Goal: Task Accomplishment & Management: Use online tool/utility

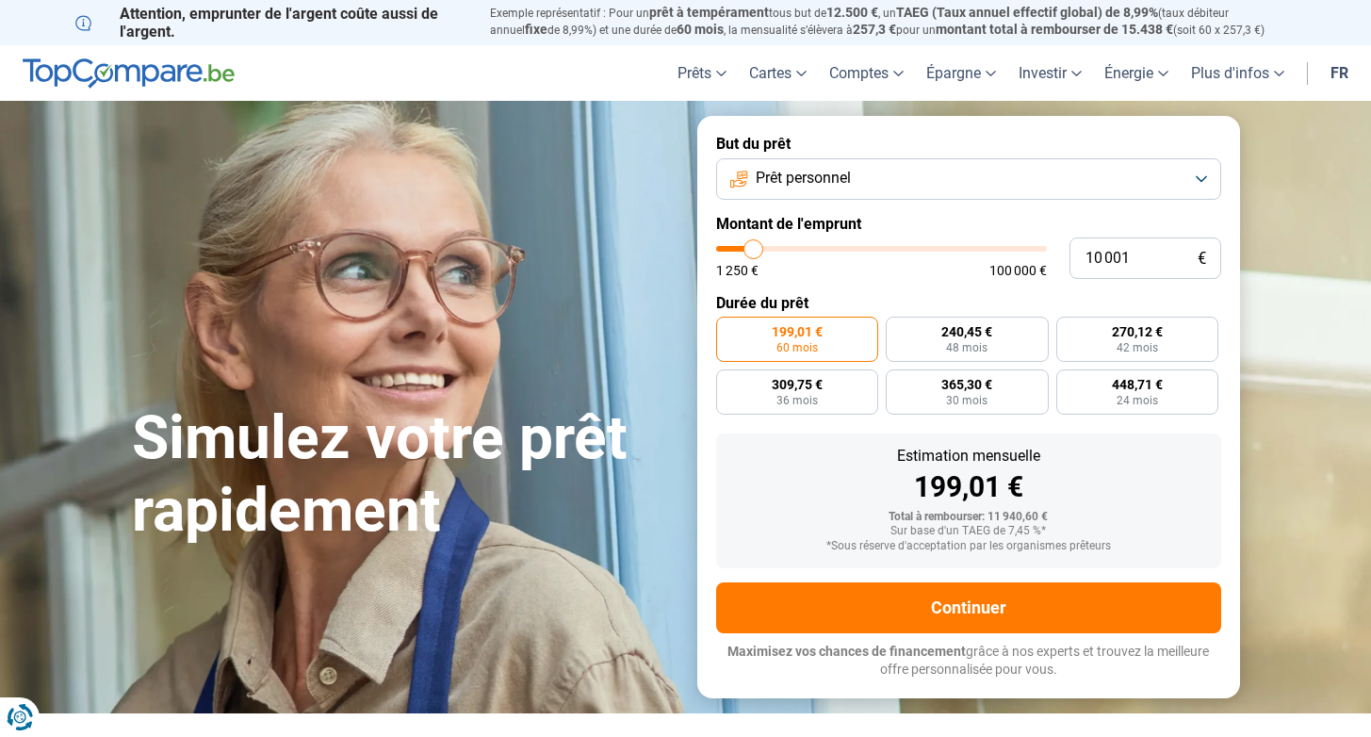
type input "9 500"
type input "9500"
type input "10 000"
type input "10000"
type input "10 500"
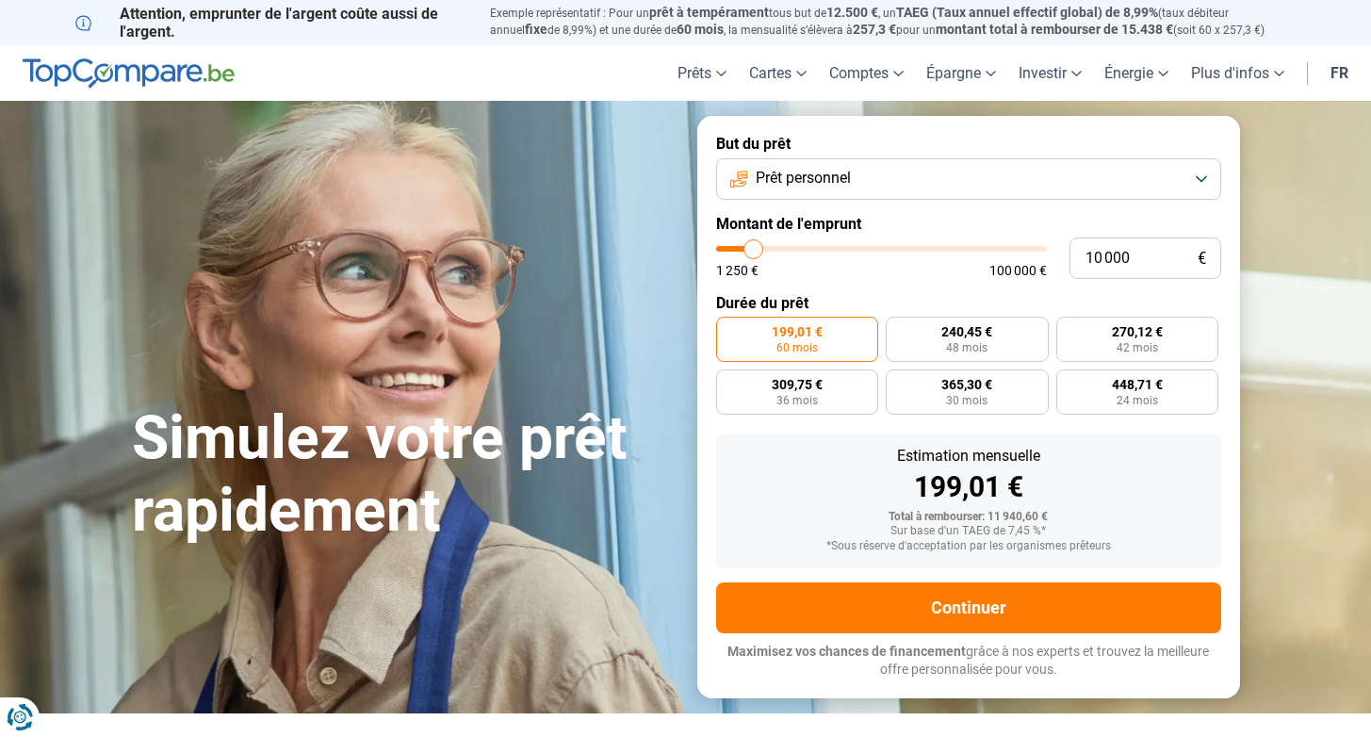
type input "10500"
type input "11 000"
type input "11000"
type input "11 250"
type input "11250"
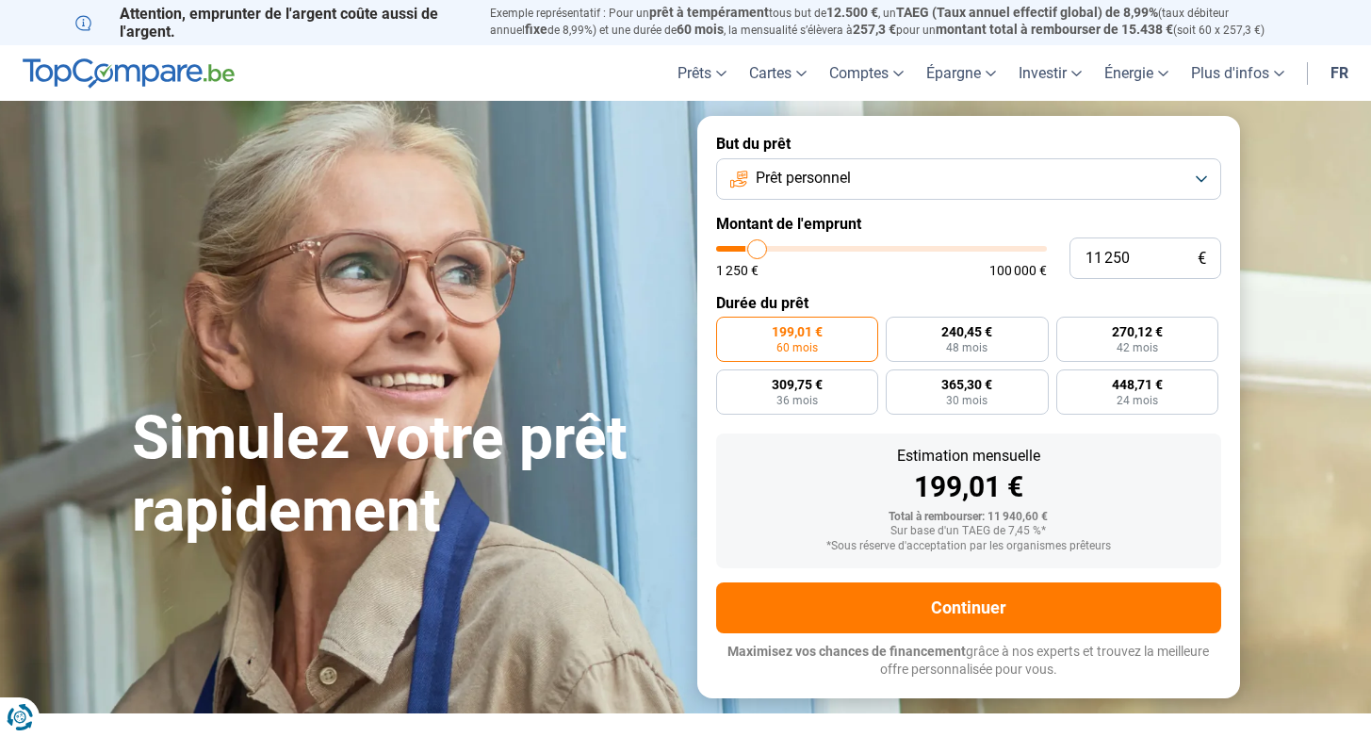
type input "11 750"
type input "11750"
type input "12 000"
type input "12000"
type input "12 250"
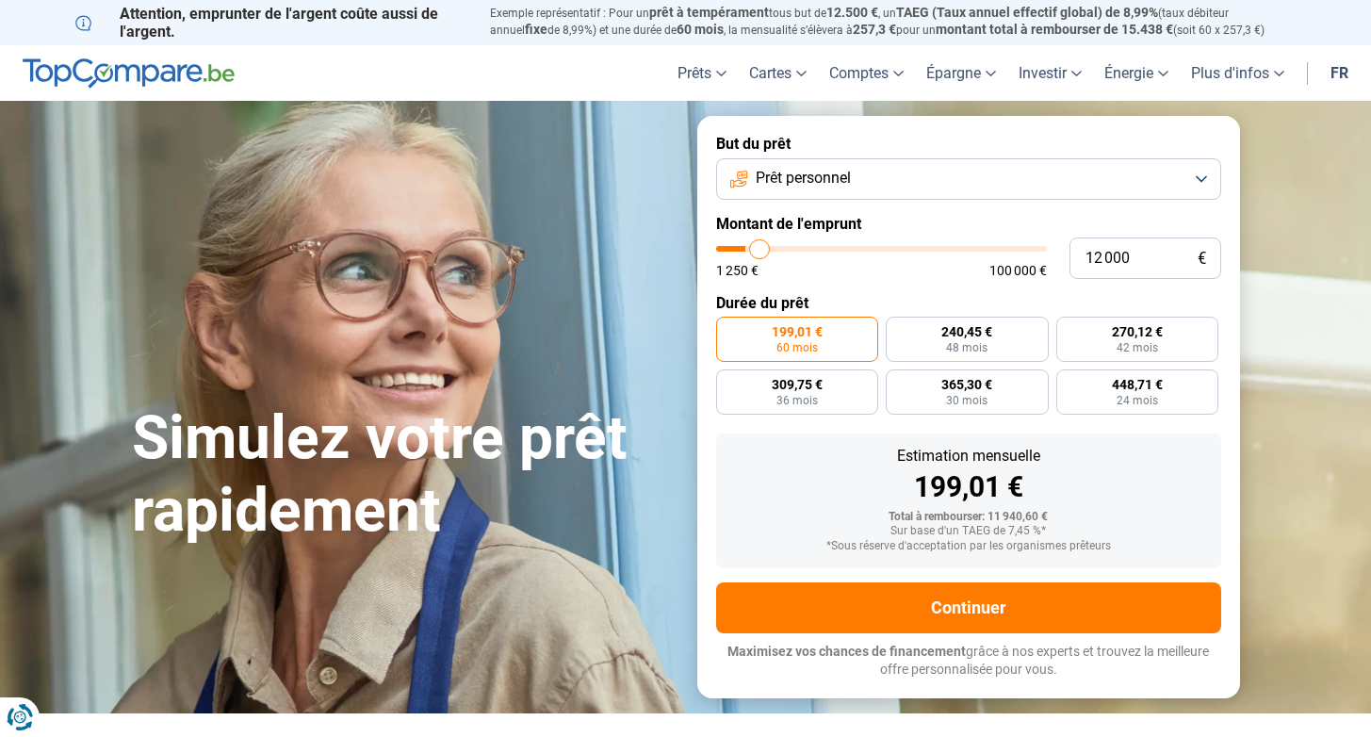
type input "12250"
type input "12 500"
type input "12500"
type input "12 750"
type input "12750"
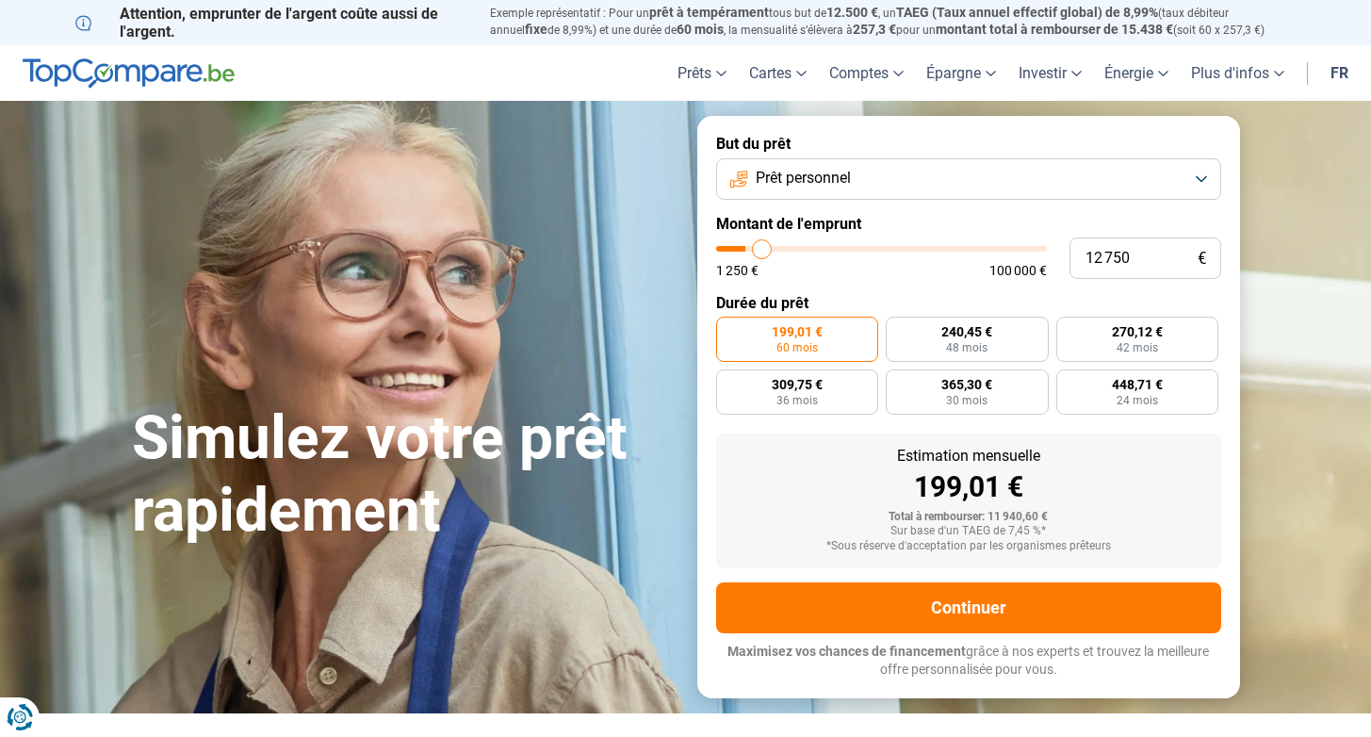
type input "13 000"
type input "13000"
type input "13 500"
type input "13500"
type input "14 000"
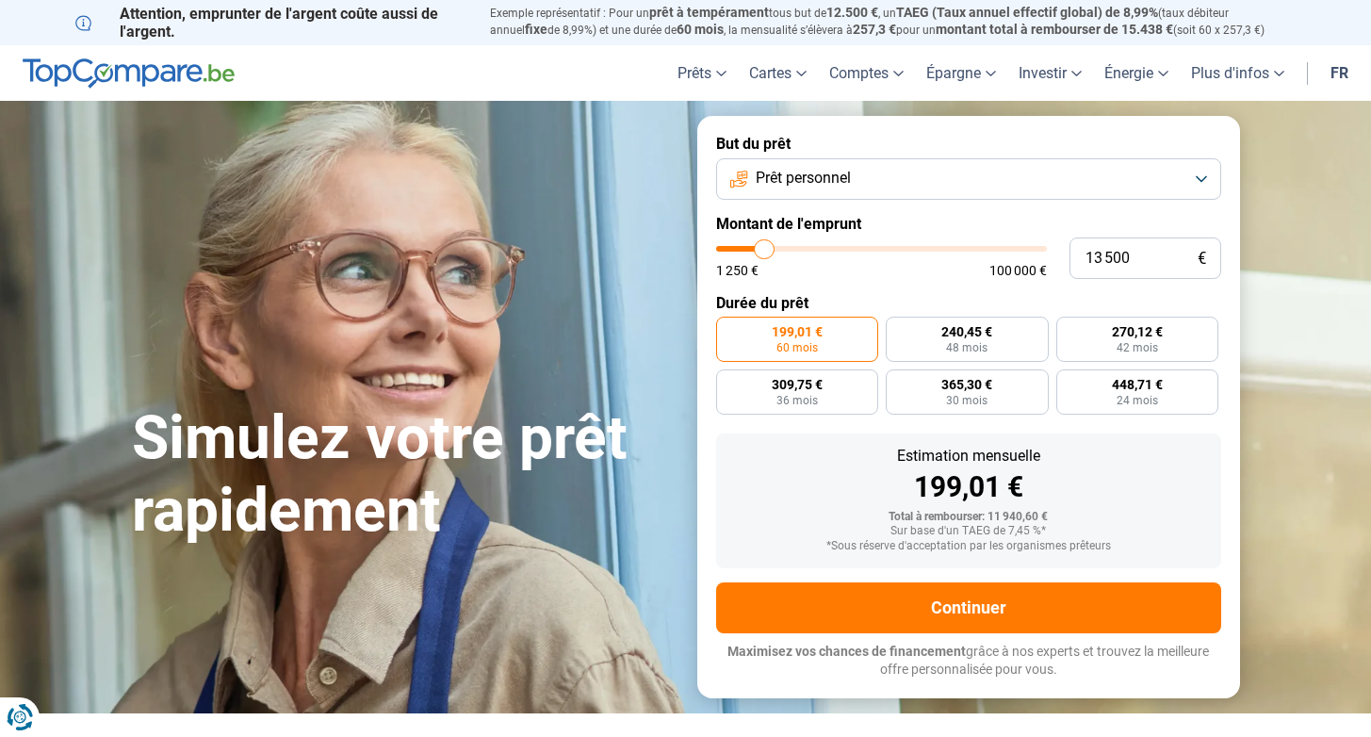
type input "14000"
type input "14 250"
type input "14250"
type input "15 000"
type input "15000"
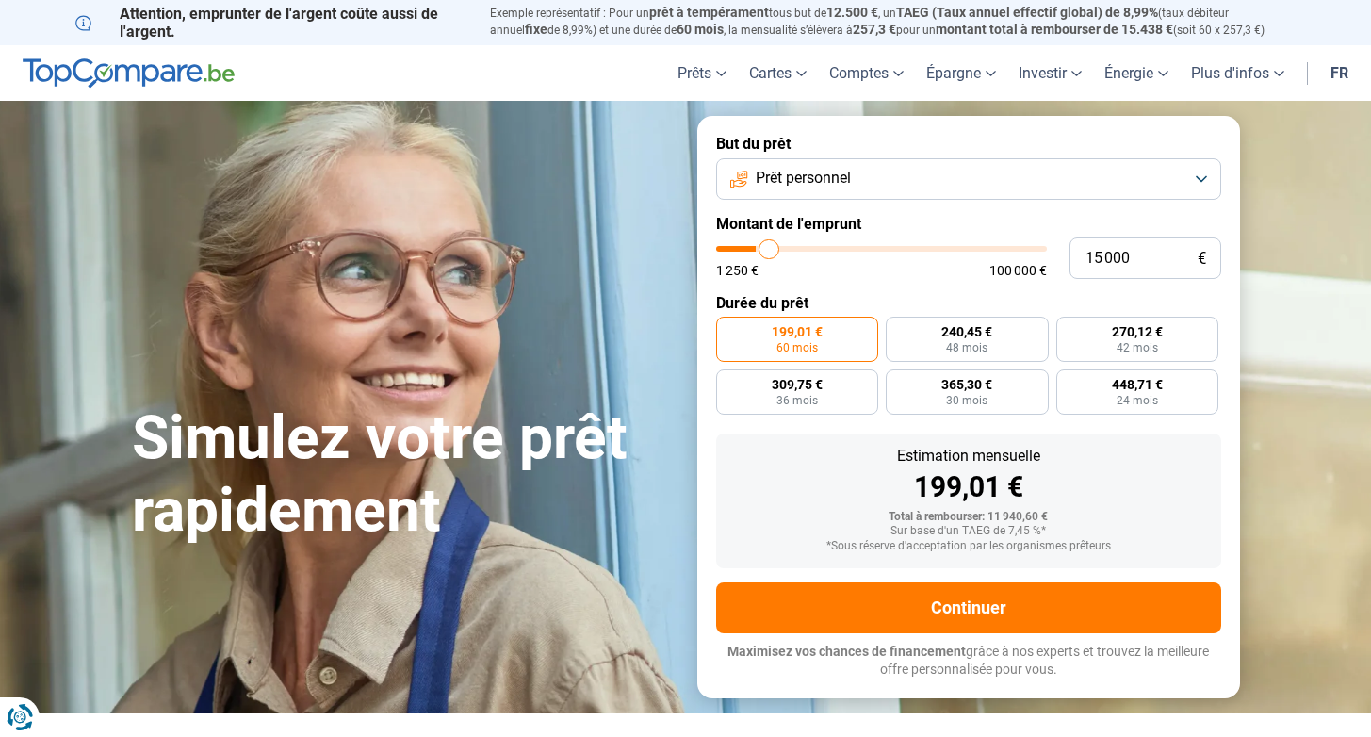
type input "15 500"
type input "15500"
type input "16 250"
type input "16250"
type input "17 500"
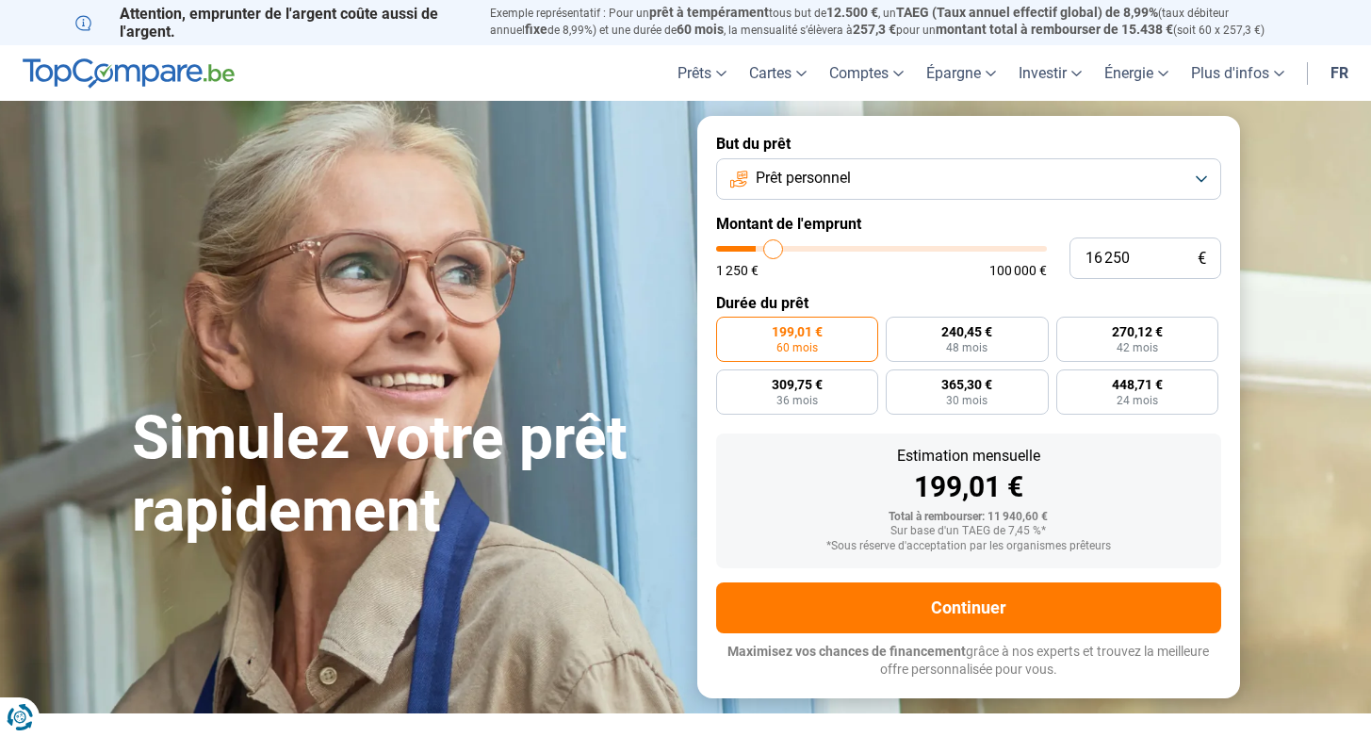
type input "17500"
type input "18 750"
type input "18750"
type input "20 250"
type input "20250"
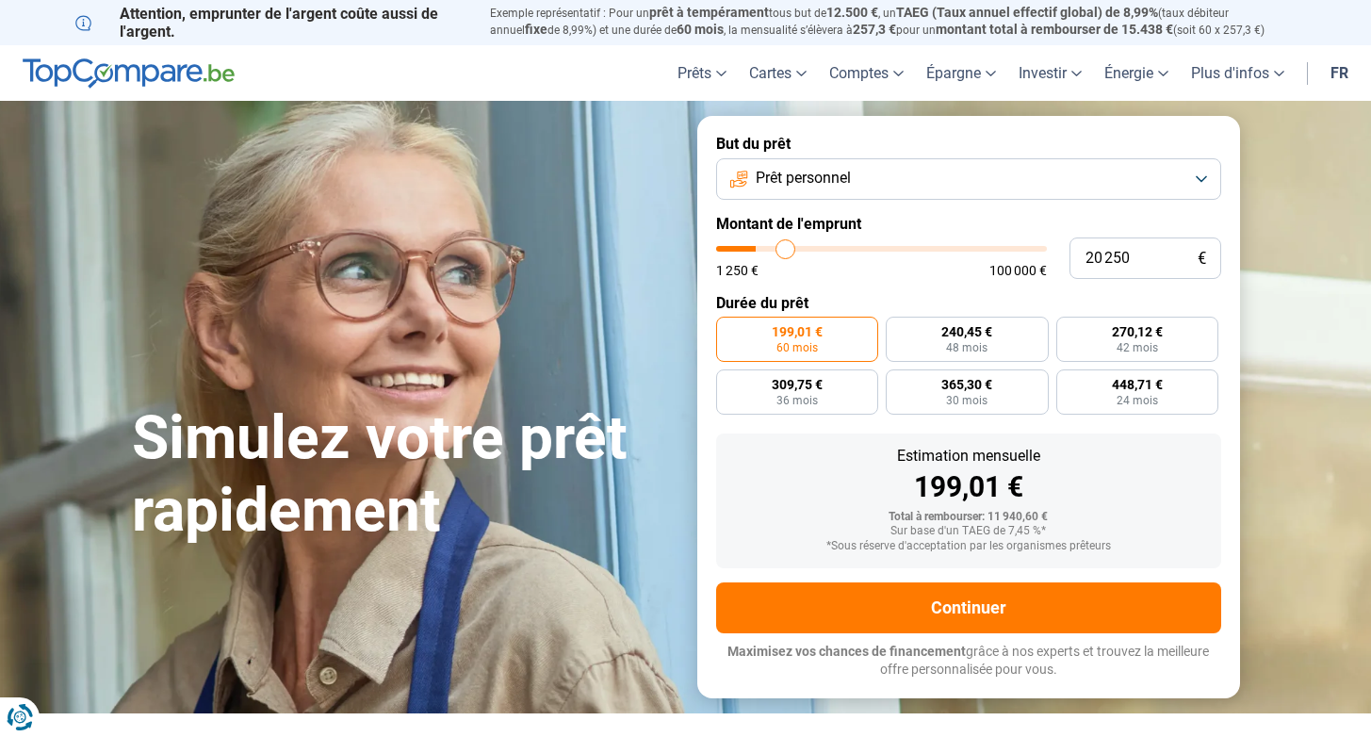
type input "22 000"
type input "22000"
type input "24 000"
type input "24000"
type input "26 000"
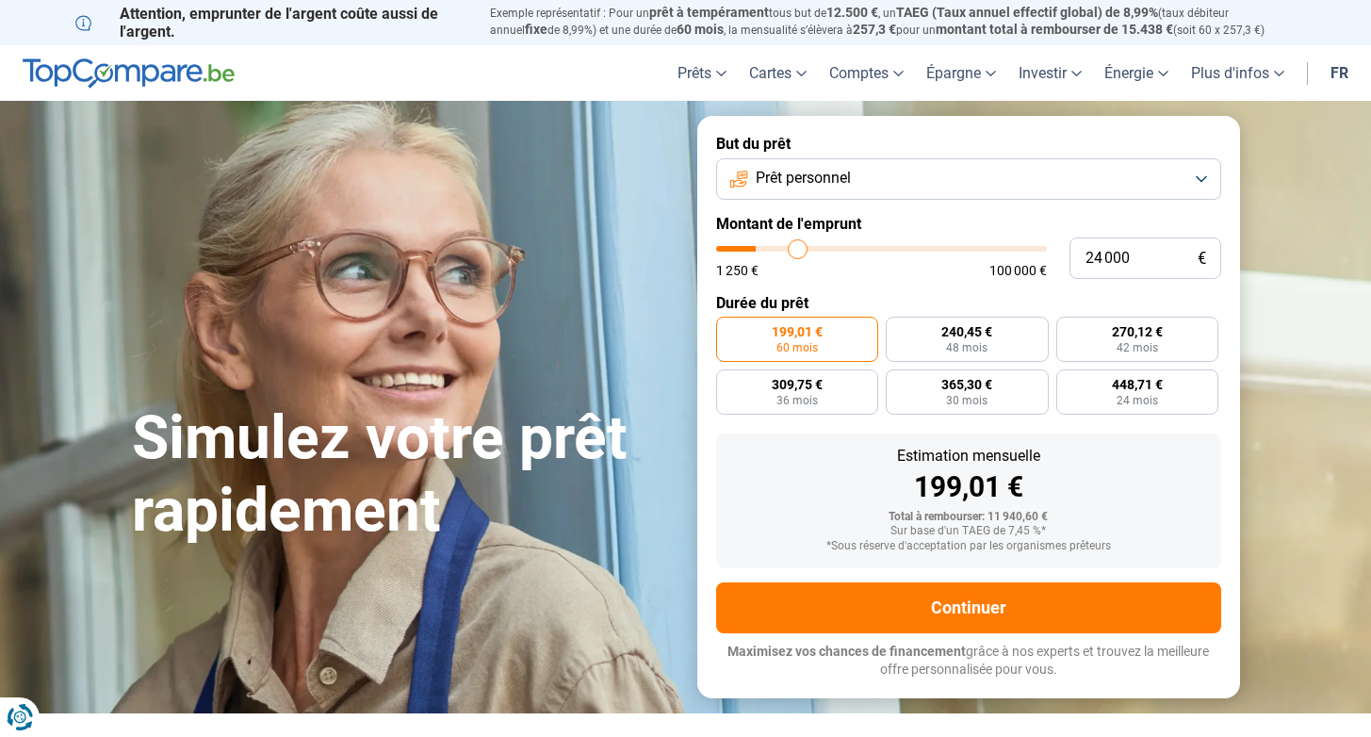
type input "26000"
type input "28 250"
type input "28250"
type input "30 500"
type input "30500"
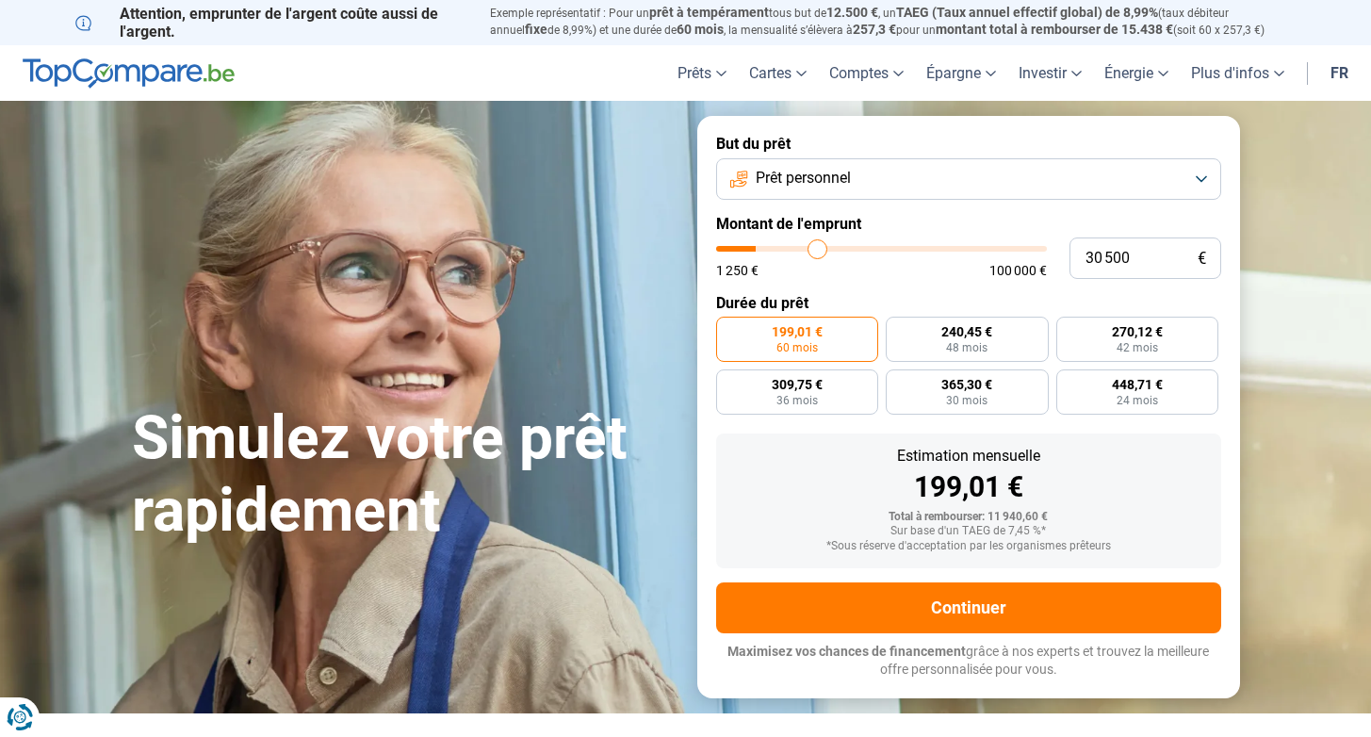
type input "33 000"
type input "33000"
type input "34 750"
type input "34750"
type input "36 500"
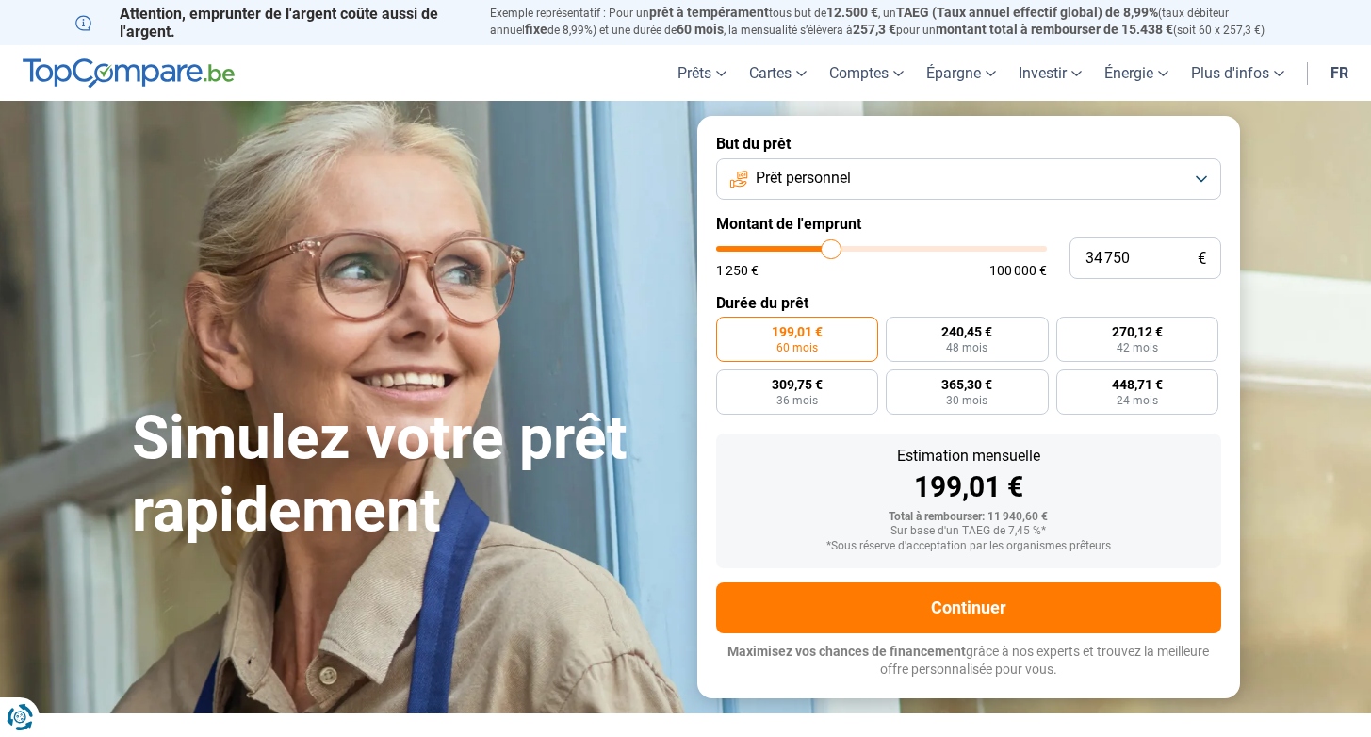
type input "36500"
type input "38 000"
type input "38000"
type input "39 250"
type input "39250"
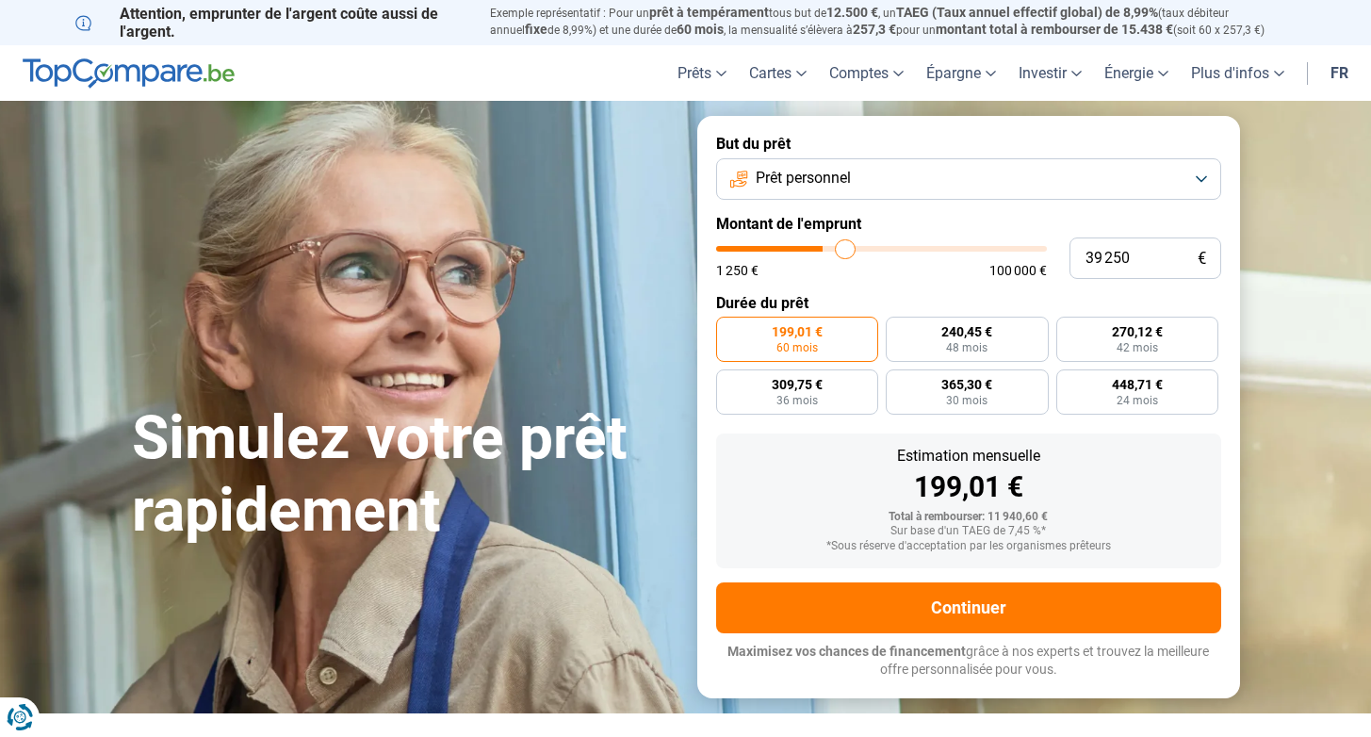
type input "40 250"
type input "40250"
type input "41 250"
type input "41250"
type input "42 250"
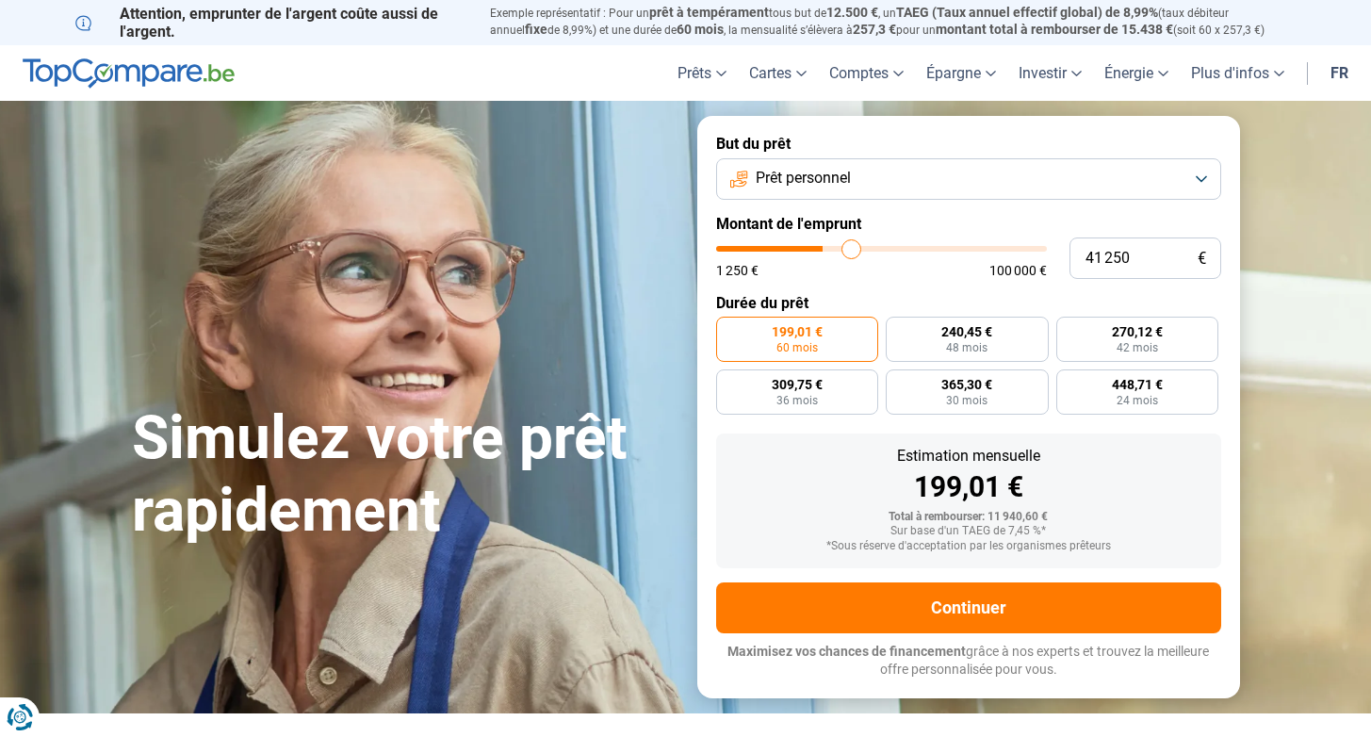
type input "42250"
type input "42 500"
type input "42500"
type input "42 750"
type input "42750"
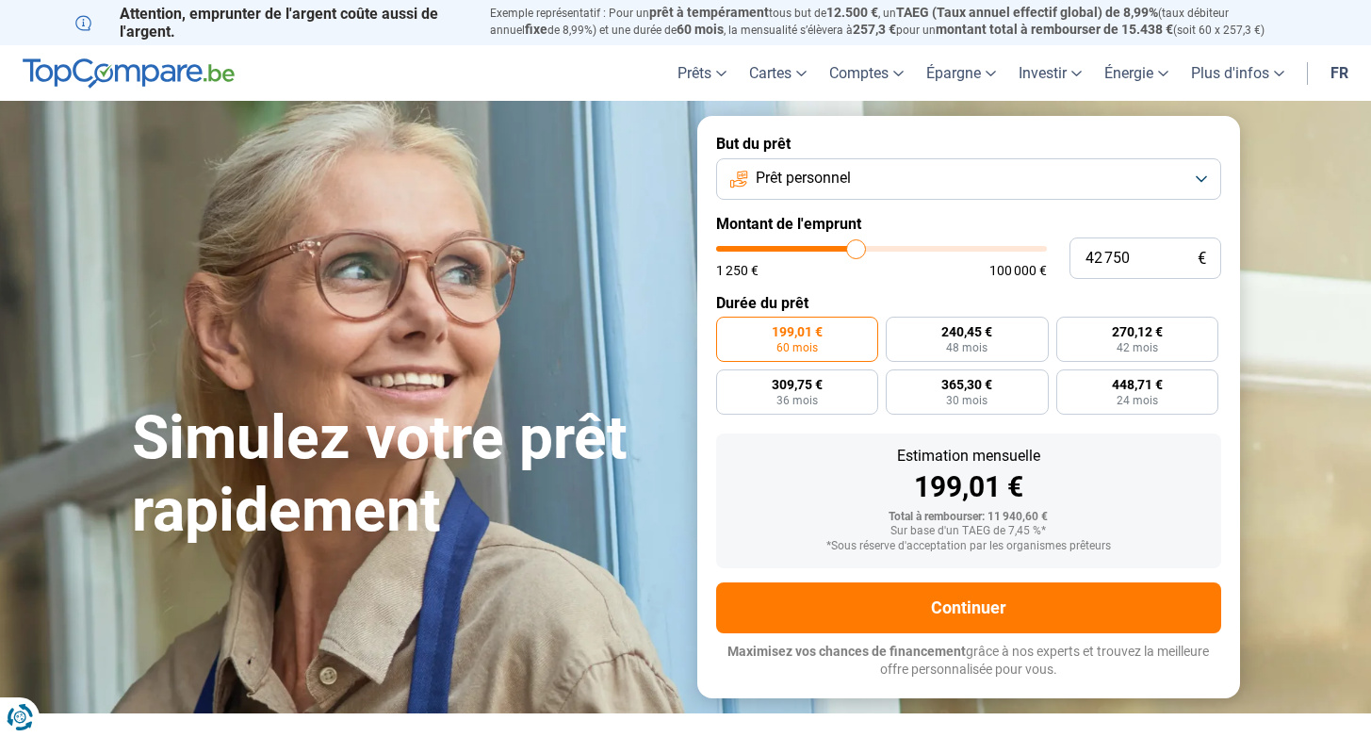
type input "44 750"
type input "44750"
type input "45 750"
type input "45750"
type input "47 000"
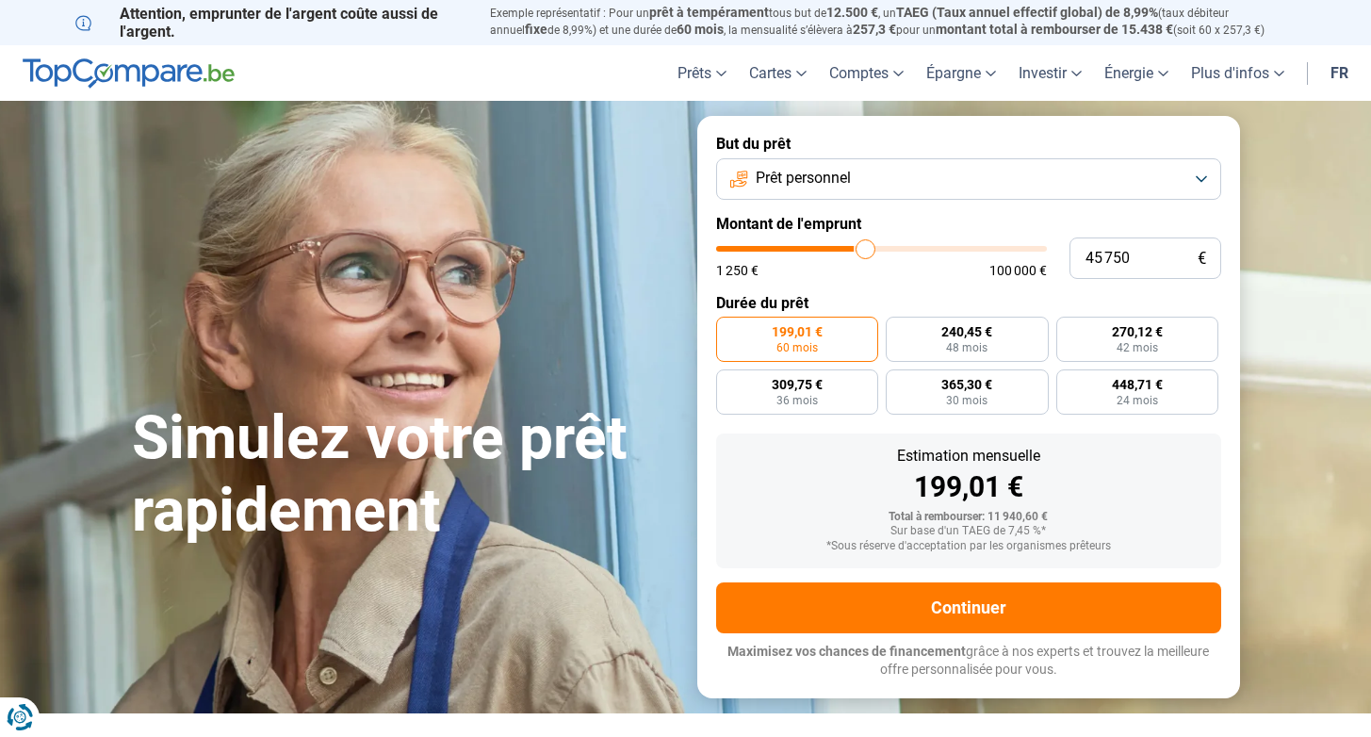
type input "47000"
type input "47 750"
type input "47750"
type input "48 000"
type input "48000"
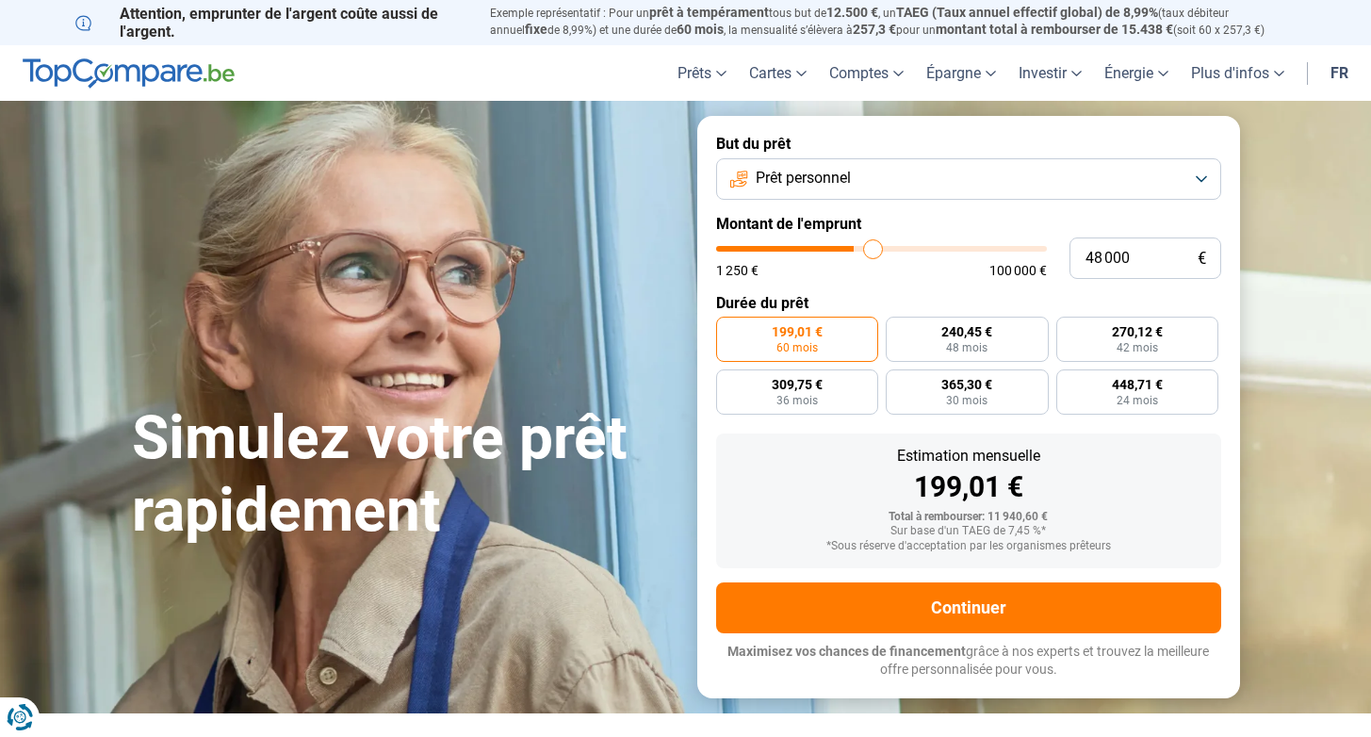
type input "48 250"
drag, startPoint x: 751, startPoint y: 244, endPoint x: 872, endPoint y: 242, distance: 121.5
type input "48250"
click at [872, 246] on input "range" at bounding box center [881, 249] width 331 height 6
radio input "false"
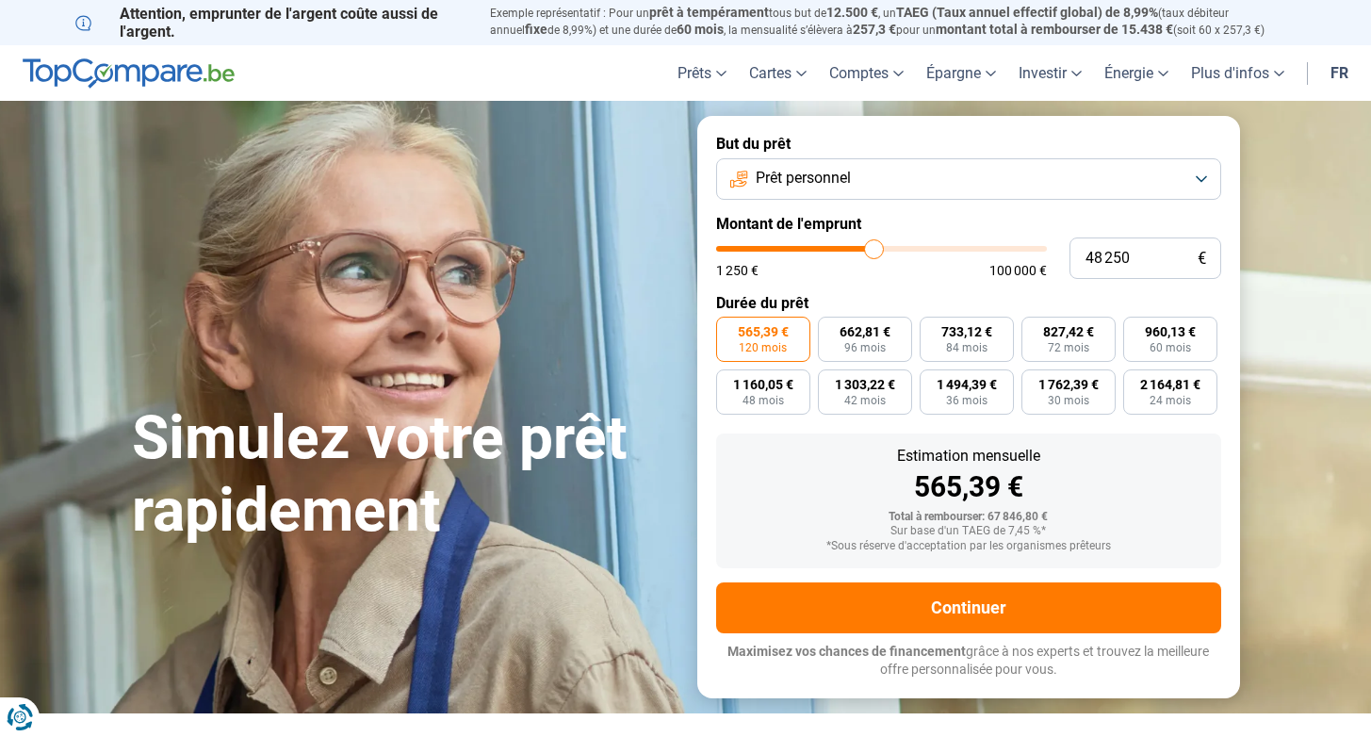
type input "48 500"
type input "48500"
type input "49 000"
type input "49000"
type input "50 250"
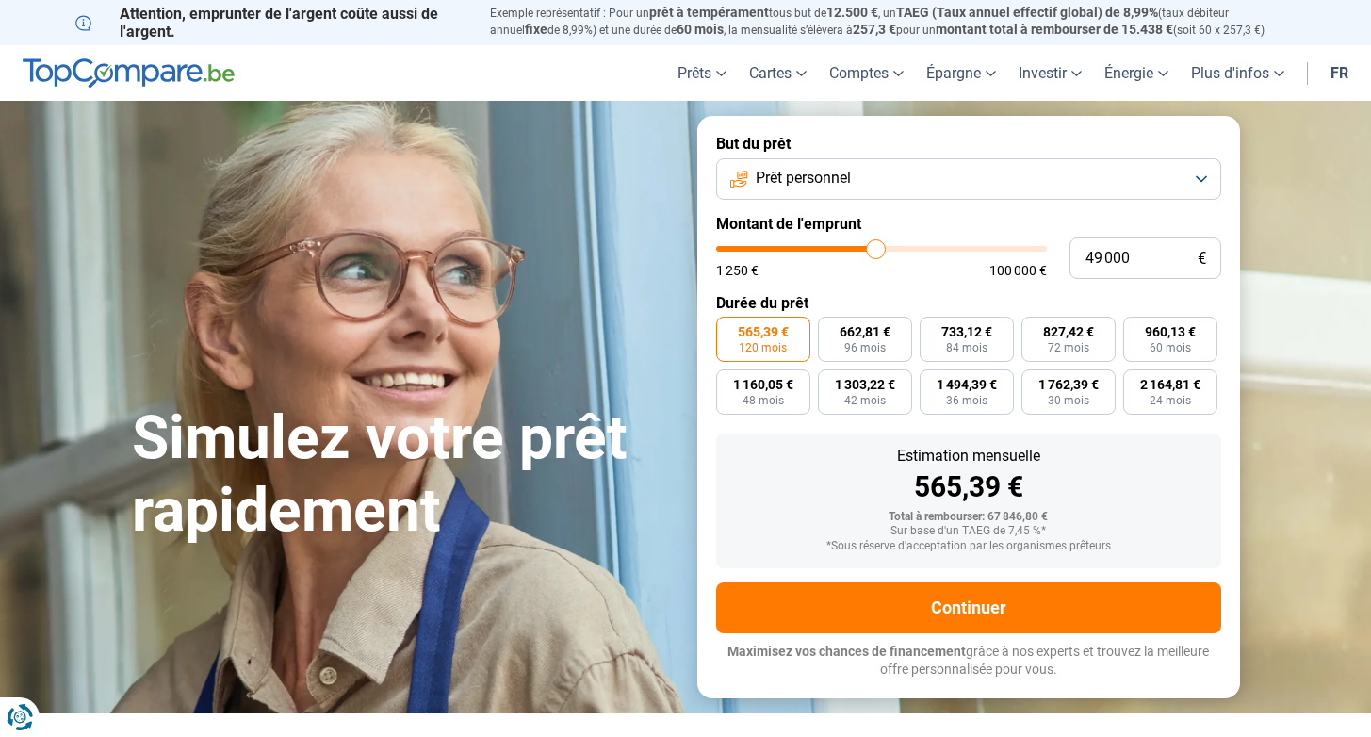
type input "50250"
type input "51 500"
type input "51500"
type input "53 000"
type input "53000"
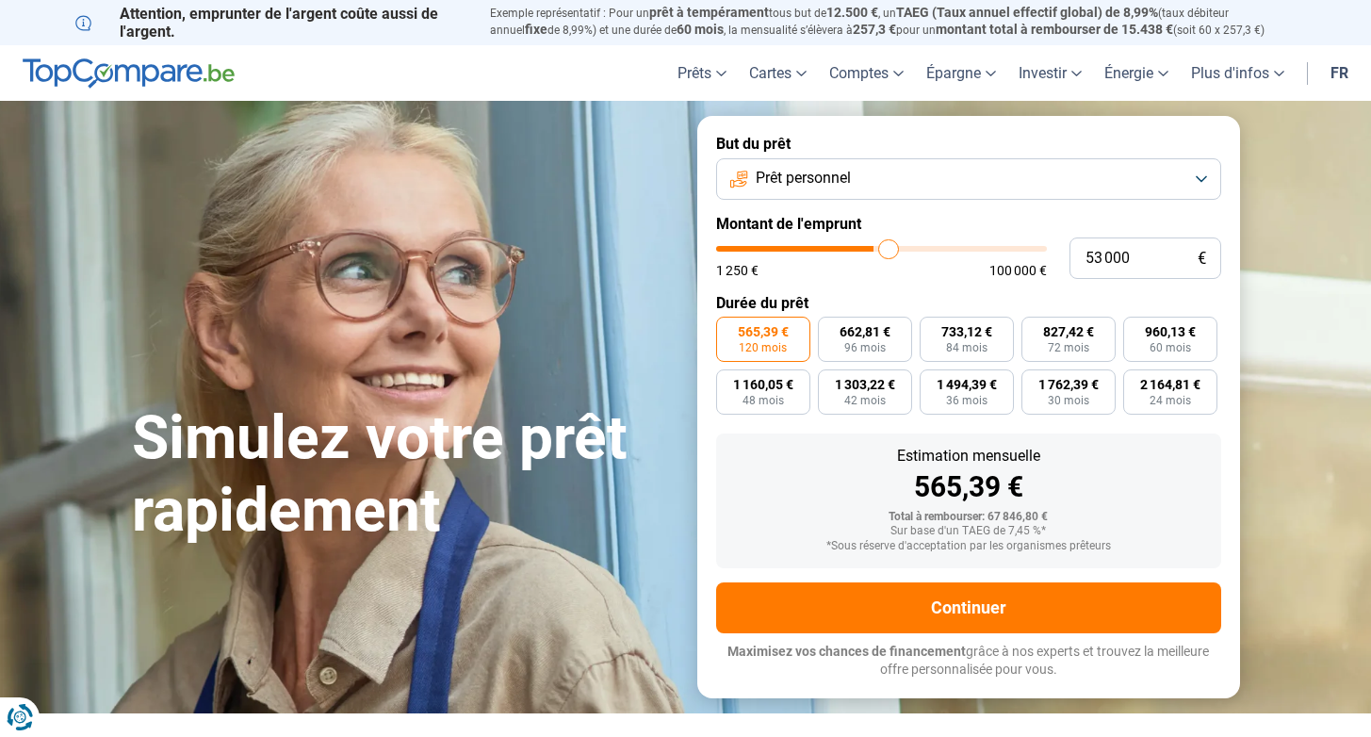
type input "54 500"
type input "54500"
type input "55 750"
type input "55750"
type input "57 500"
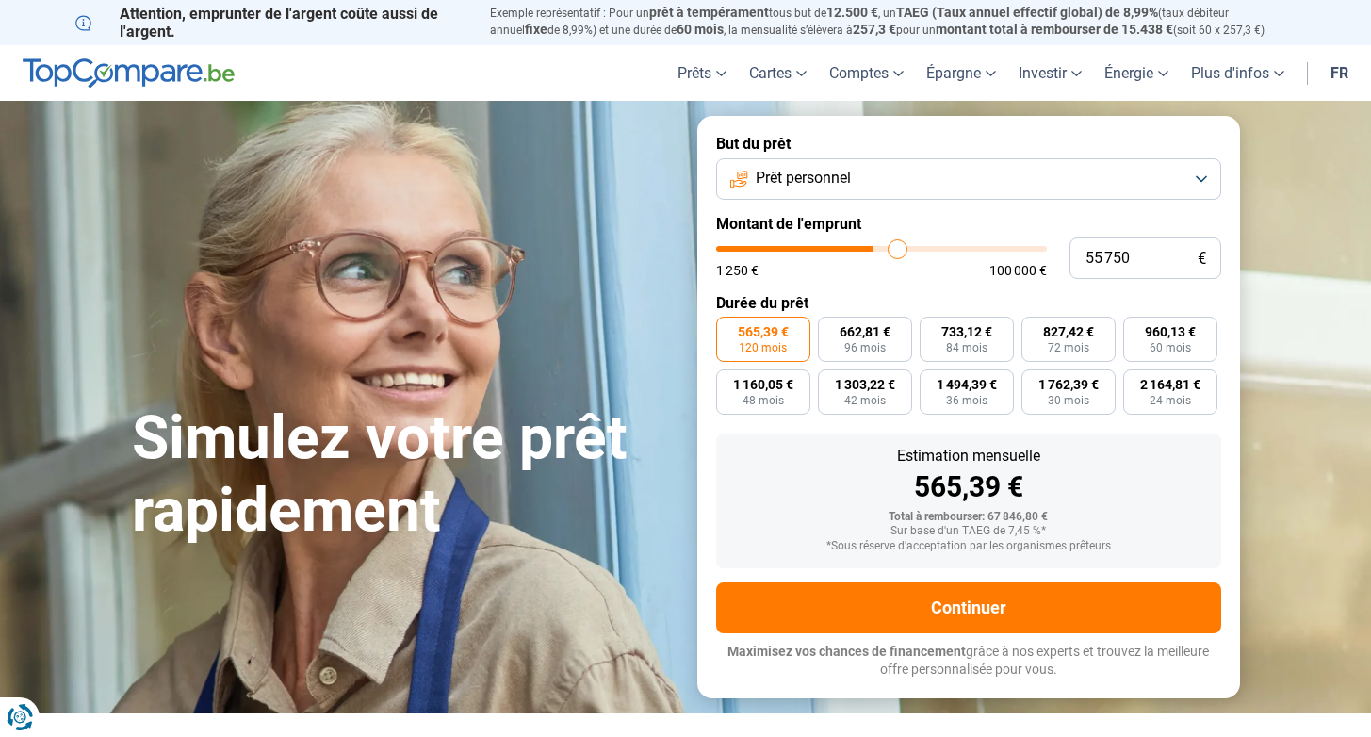
type input "57500"
type input "58 750"
type input "58750"
type input "60 500"
type input "60500"
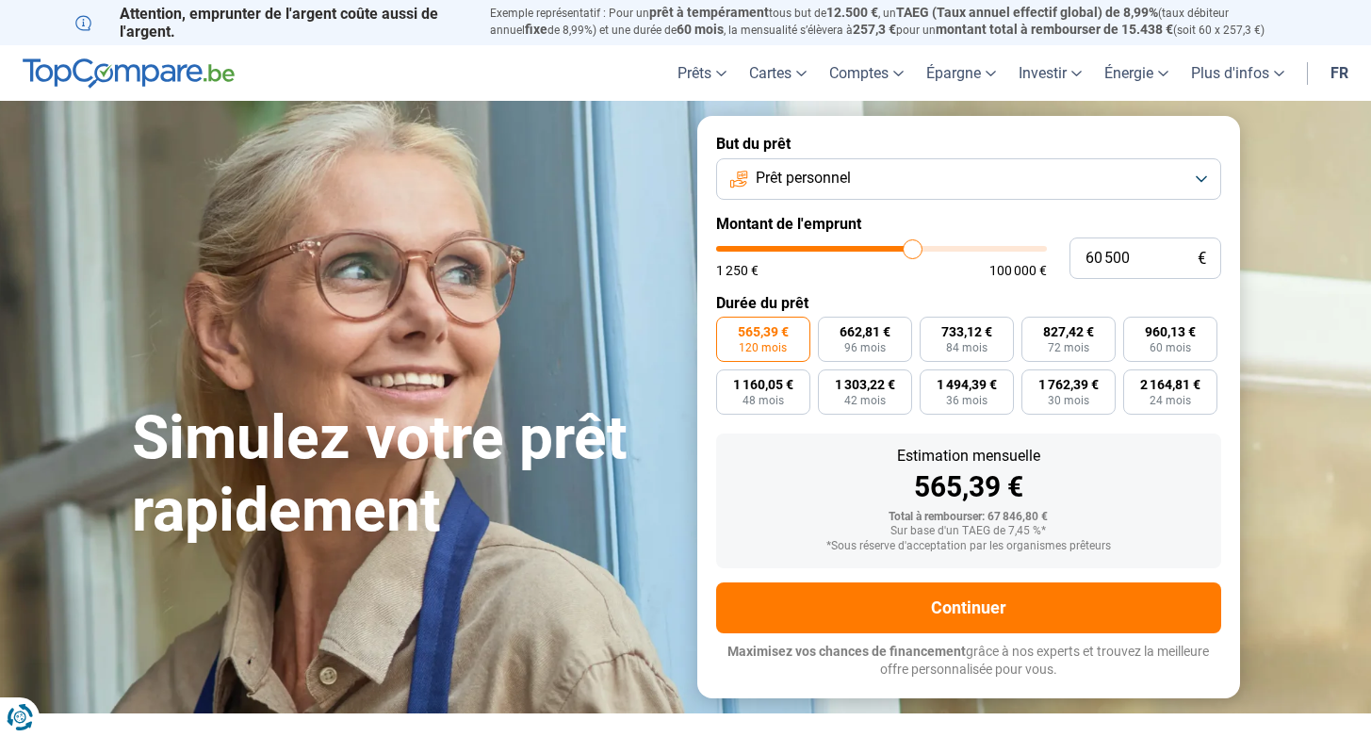
type input "62 000"
type input "62000"
type input "63 250"
type input "63250"
type input "64 500"
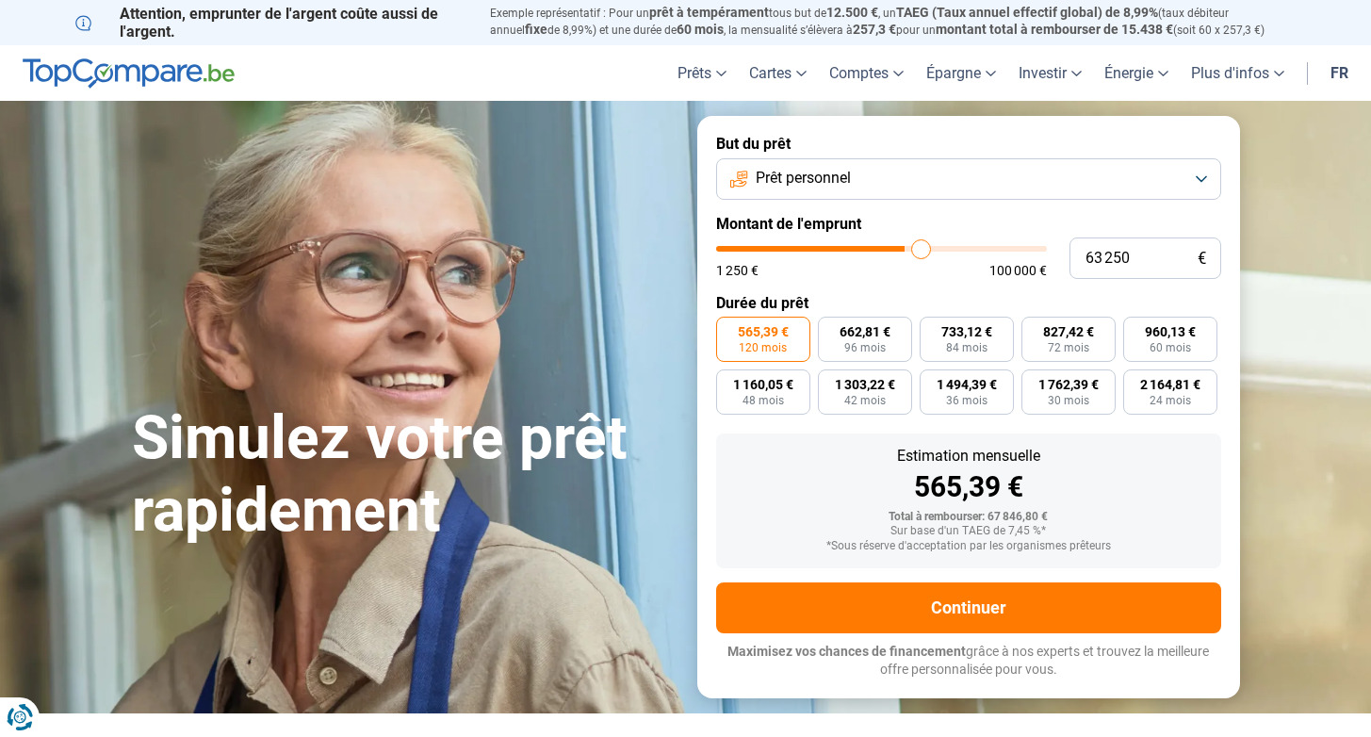
type input "64500"
type input "65 750"
type input "65750"
type input "66 250"
type input "66250"
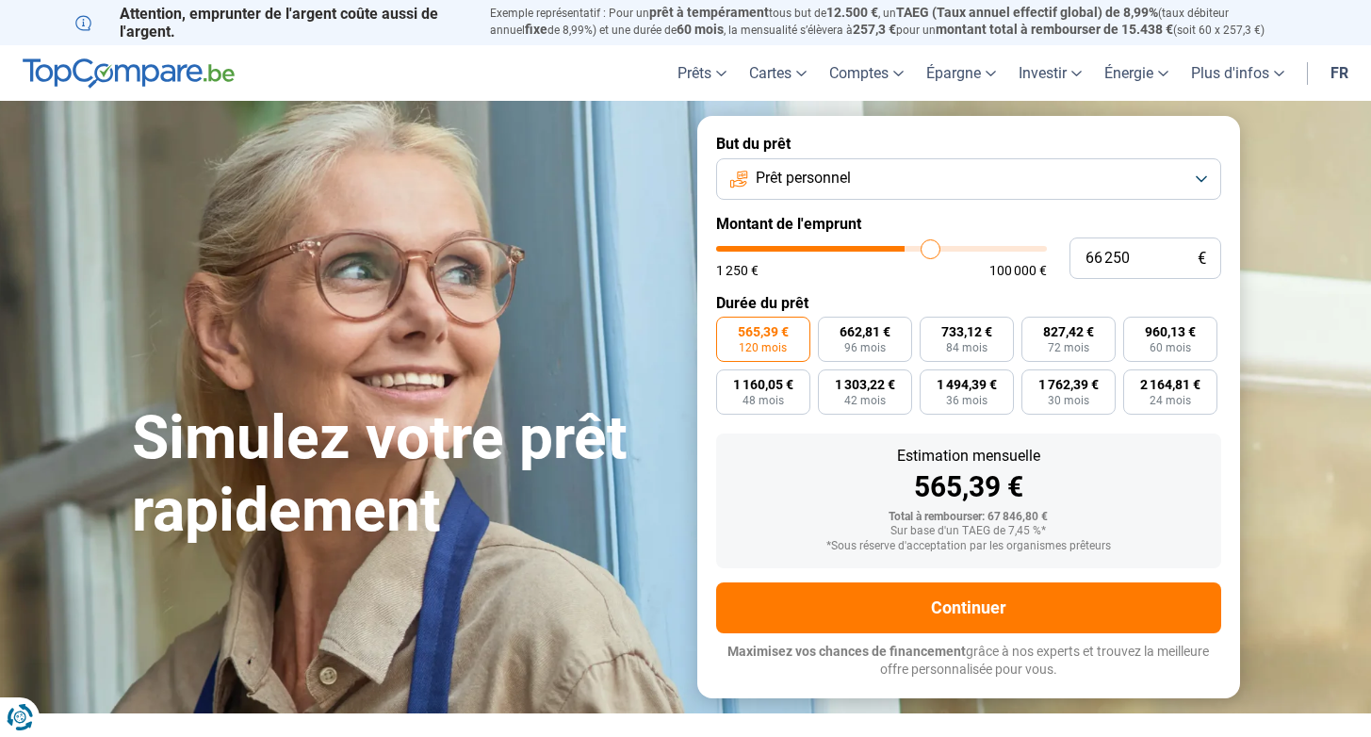
type input "66 750"
type input "66750"
type input "67 250"
type input "67250"
type input "67 500"
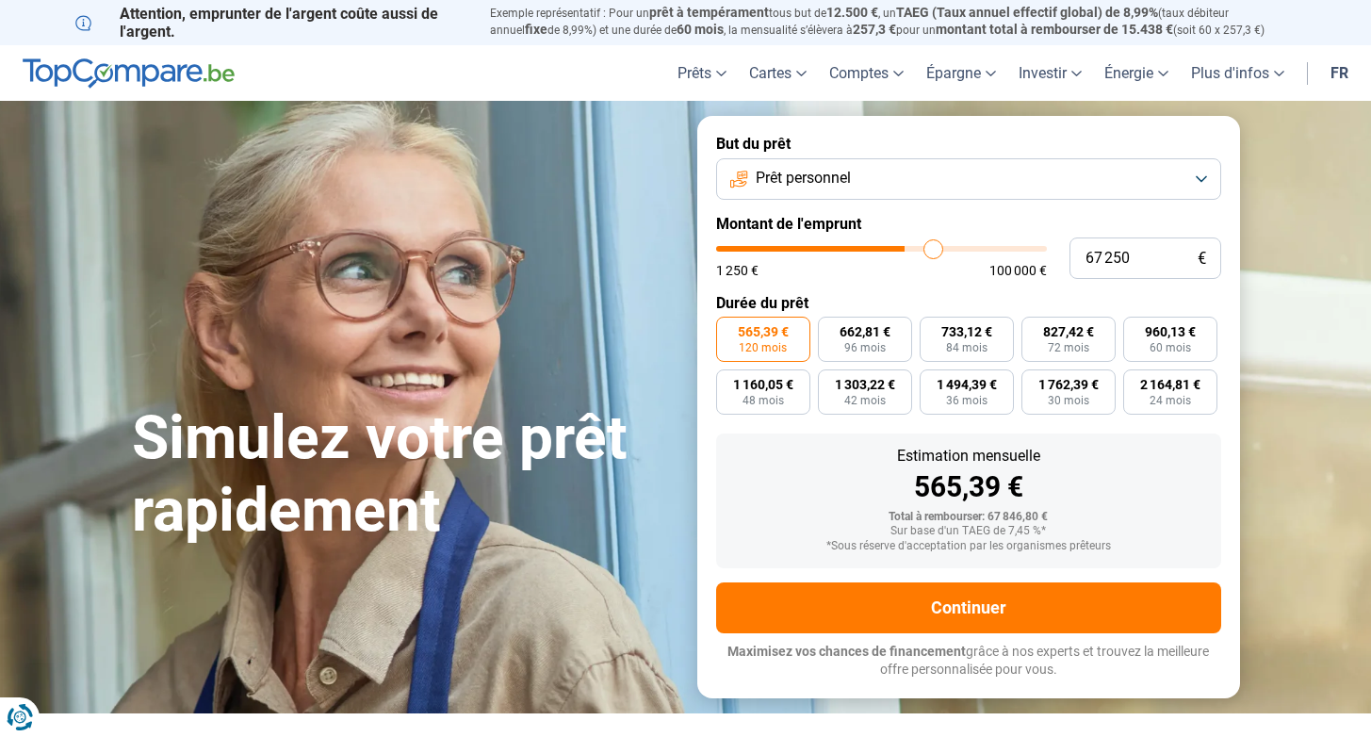
type input "67500"
type input "67 750"
type input "67750"
type input "68 000"
type input "68000"
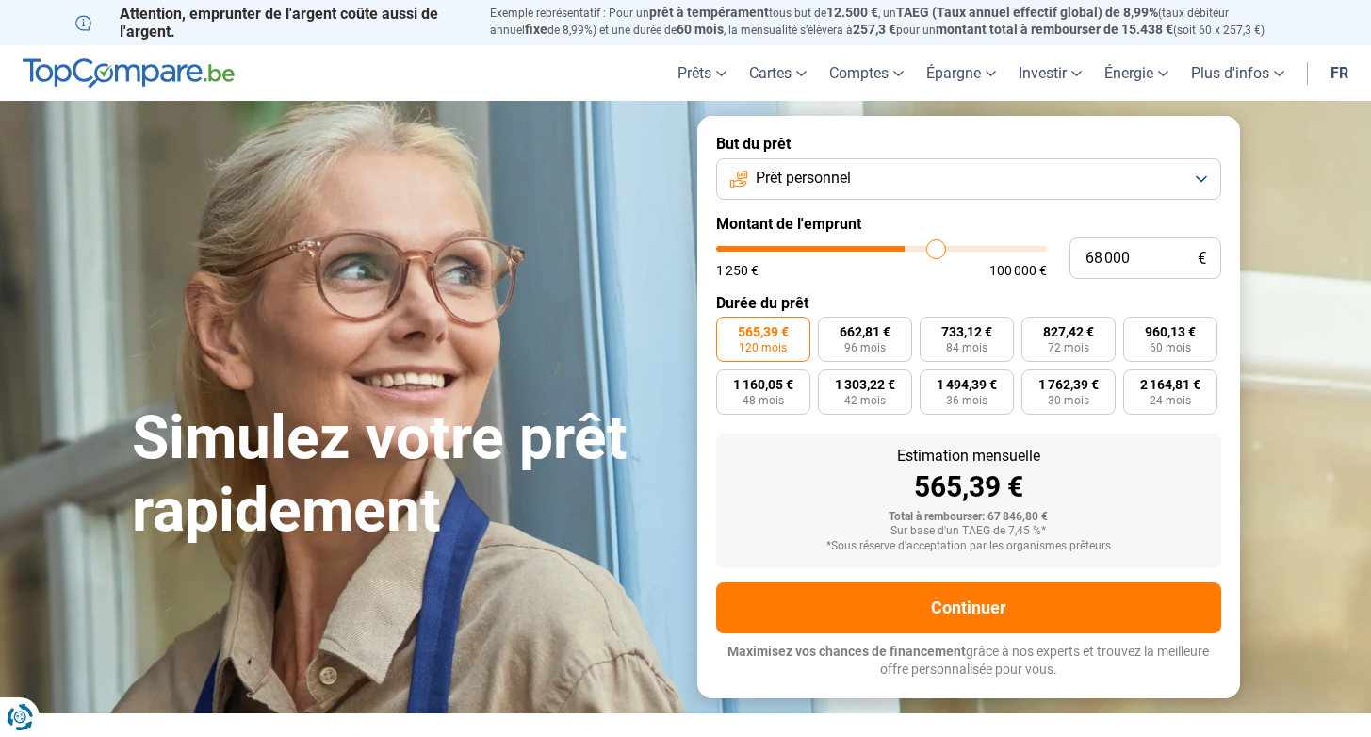
type input "68 500"
type input "68500"
type input "68 750"
type input "68750"
type input "69 250"
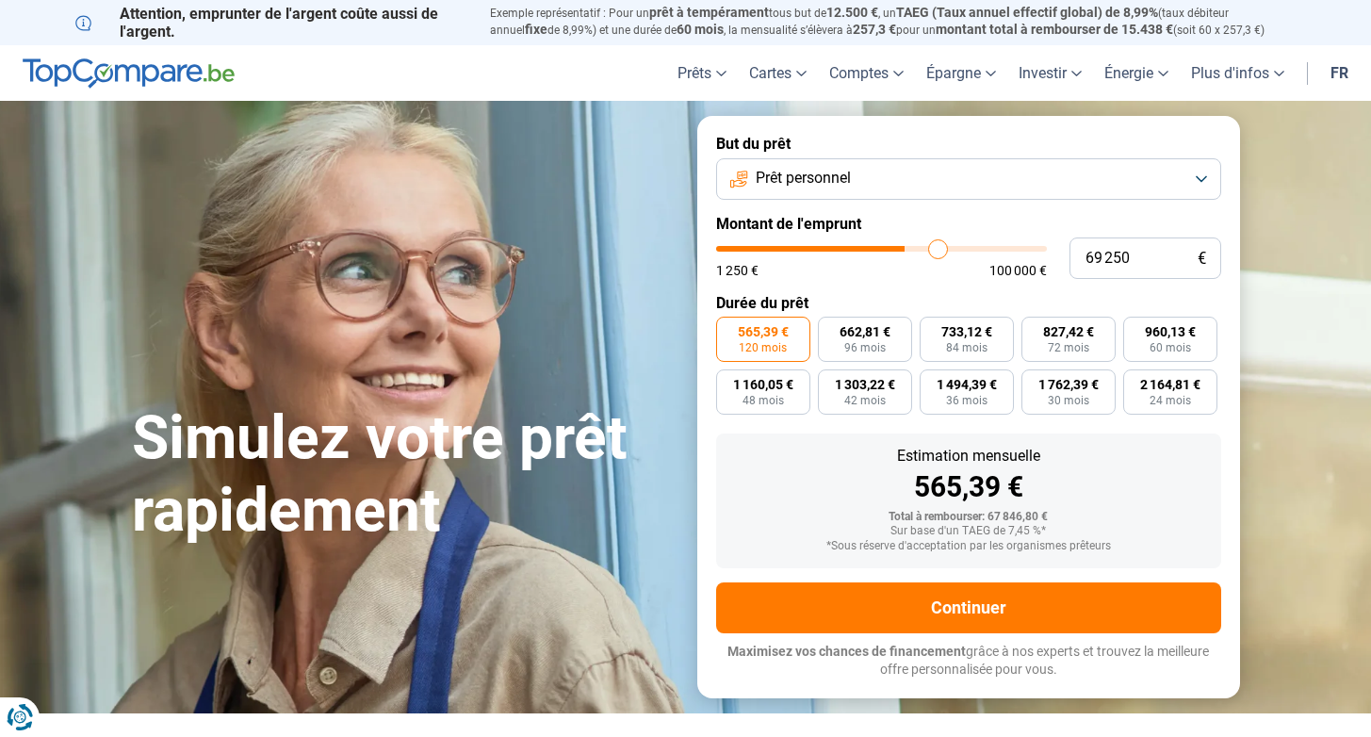
type input "69250"
type input "69 750"
type input "69750"
type input "70 000"
type input "70000"
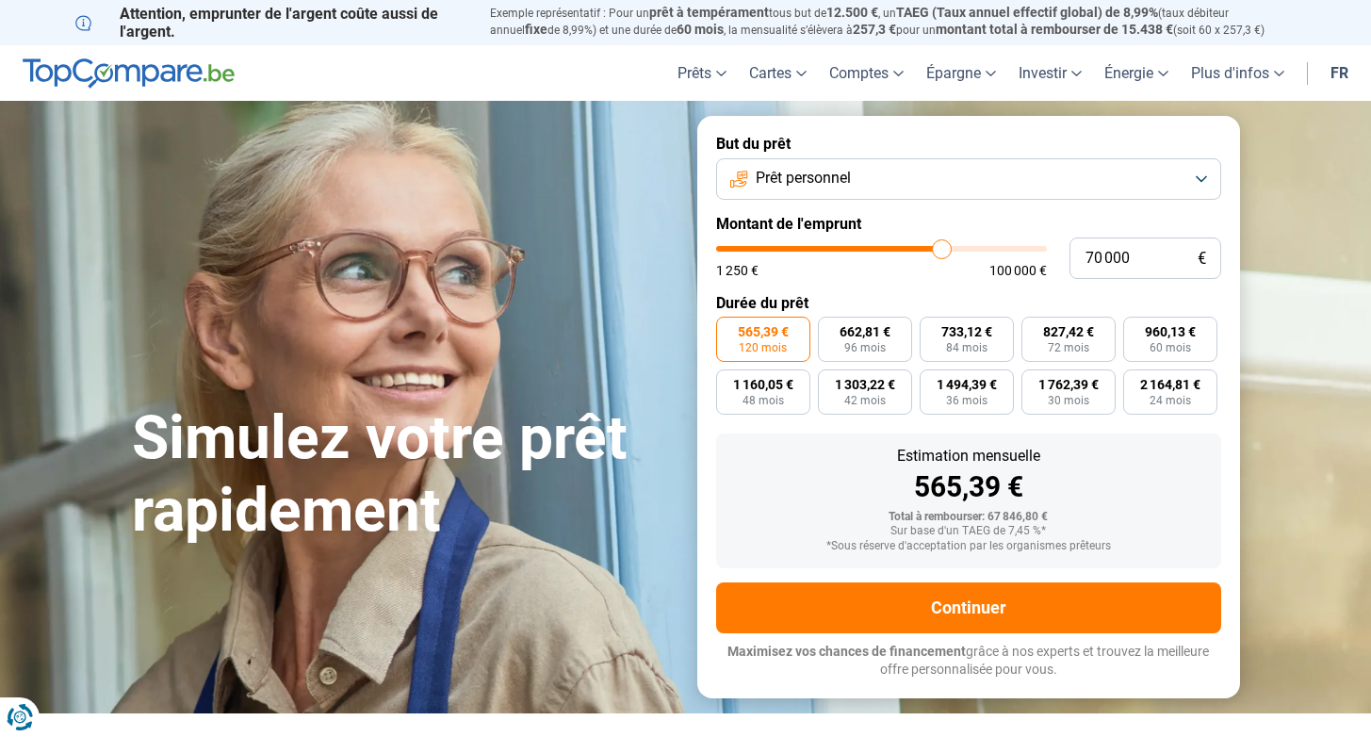
type input "70 500"
drag, startPoint x: 872, startPoint y: 242, endPoint x: 943, endPoint y: 231, distance: 71.6
type input "70500"
click at [943, 246] on input "range" at bounding box center [881, 249] width 331 height 6
type input "71 500"
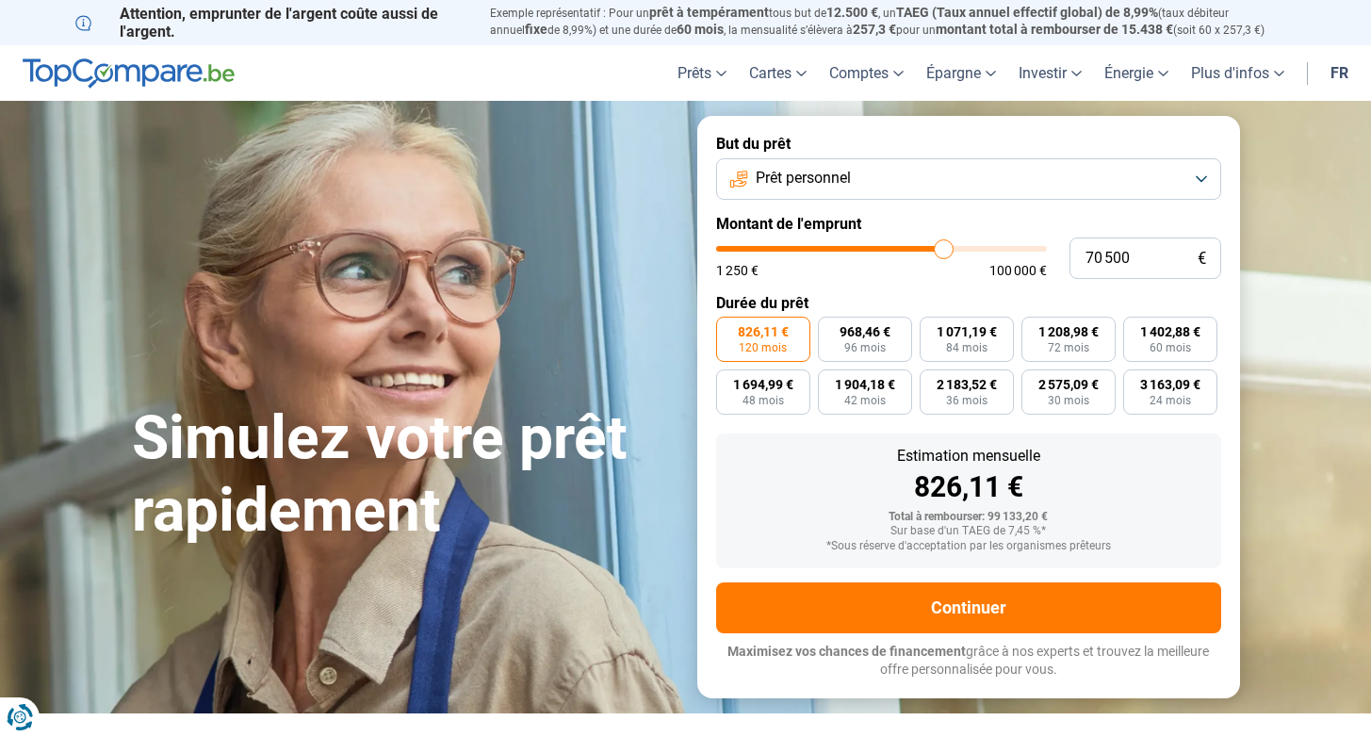
type input "71500"
type input "71 750"
type input "71750"
type input "71 500"
type input "71500"
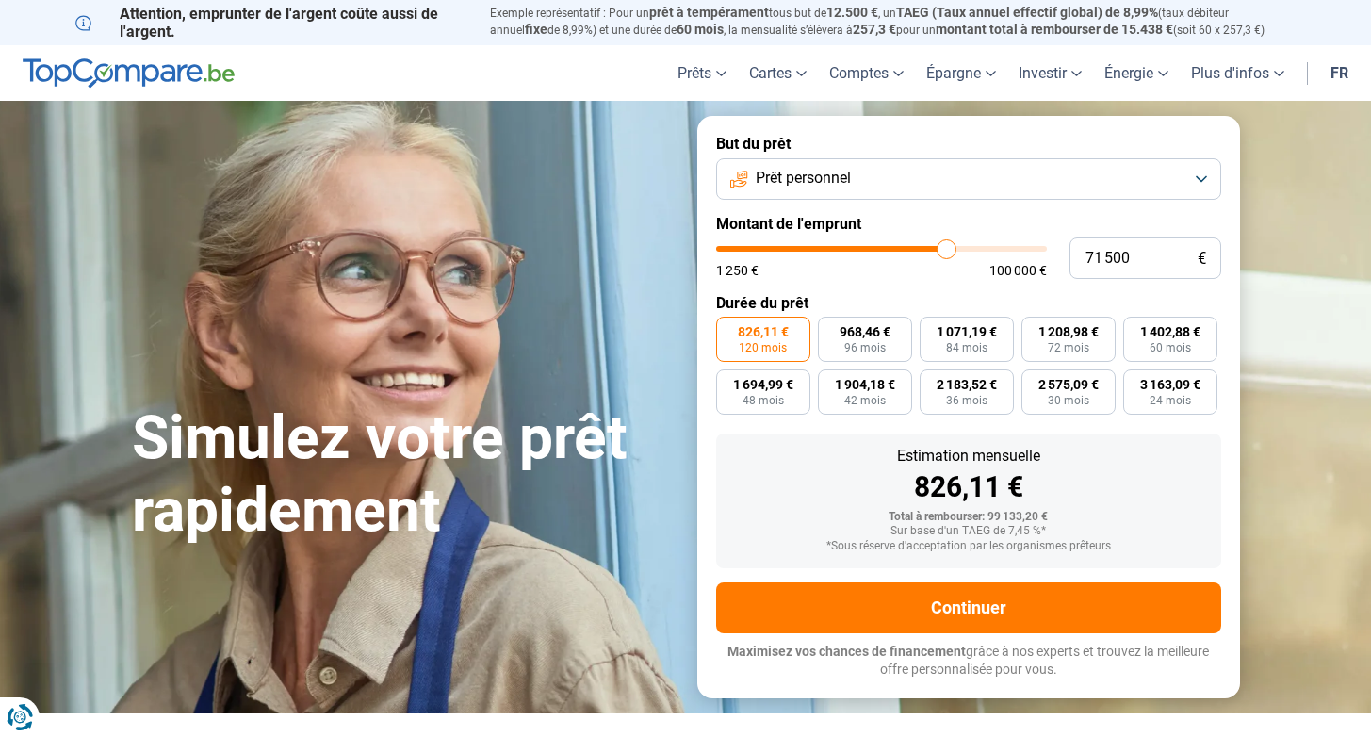
type input "71 250"
type input "71250"
type input "71 000"
type input "71000"
type input "70 500"
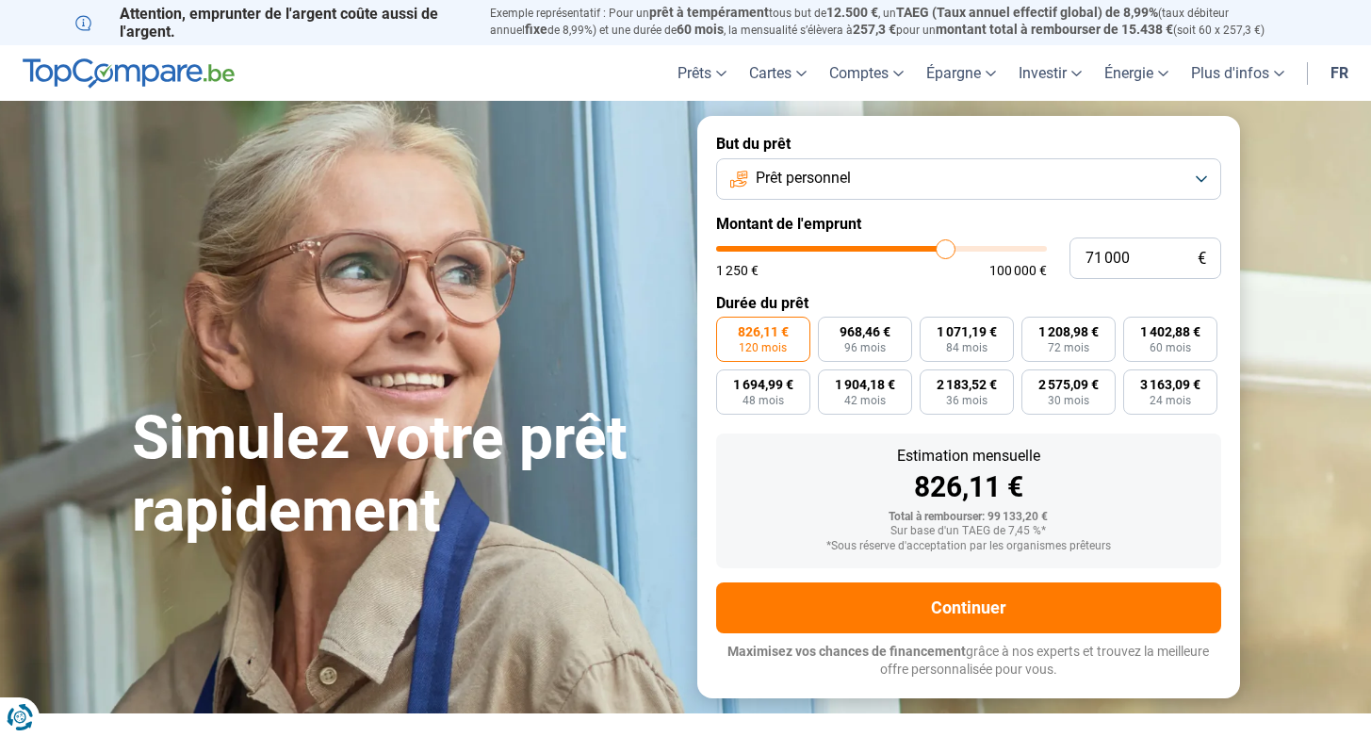
type input "70500"
type input "70 000"
type input "70000"
type input "69 500"
type input "69500"
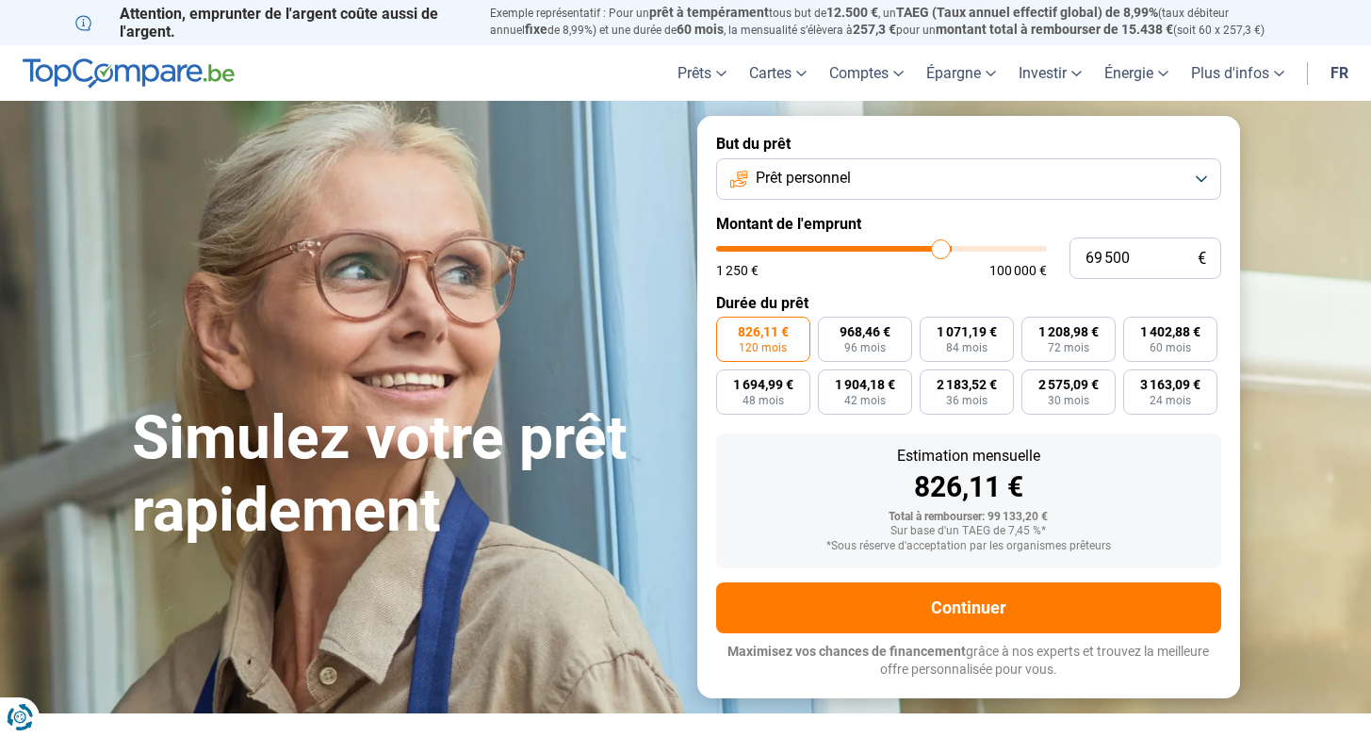
type input "69 000"
type input "69000"
type input "68 500"
type input "68500"
type input "67 750"
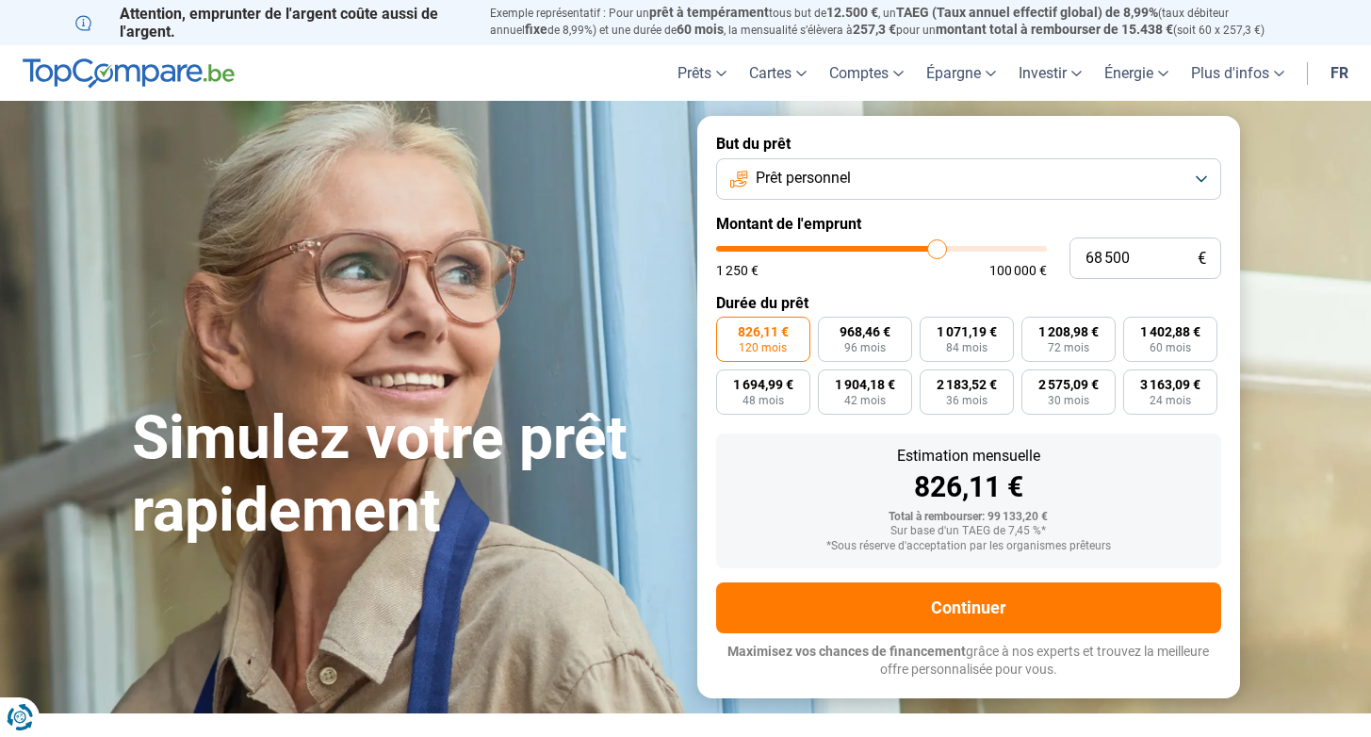
type input "67750"
type input "67 250"
type input "67250"
type input "66 500"
type input "66500"
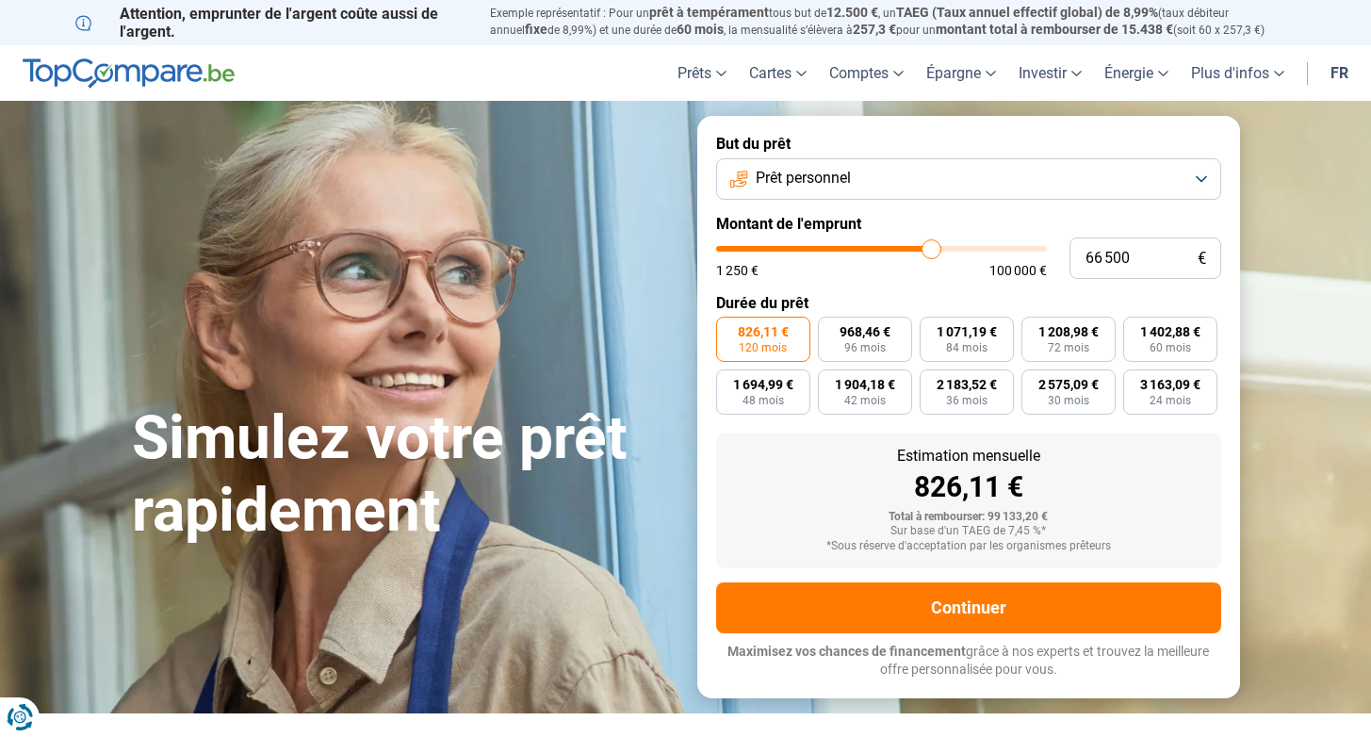
type input "65 750"
type input "65750"
type input "64 750"
type input "64750"
type input "63 750"
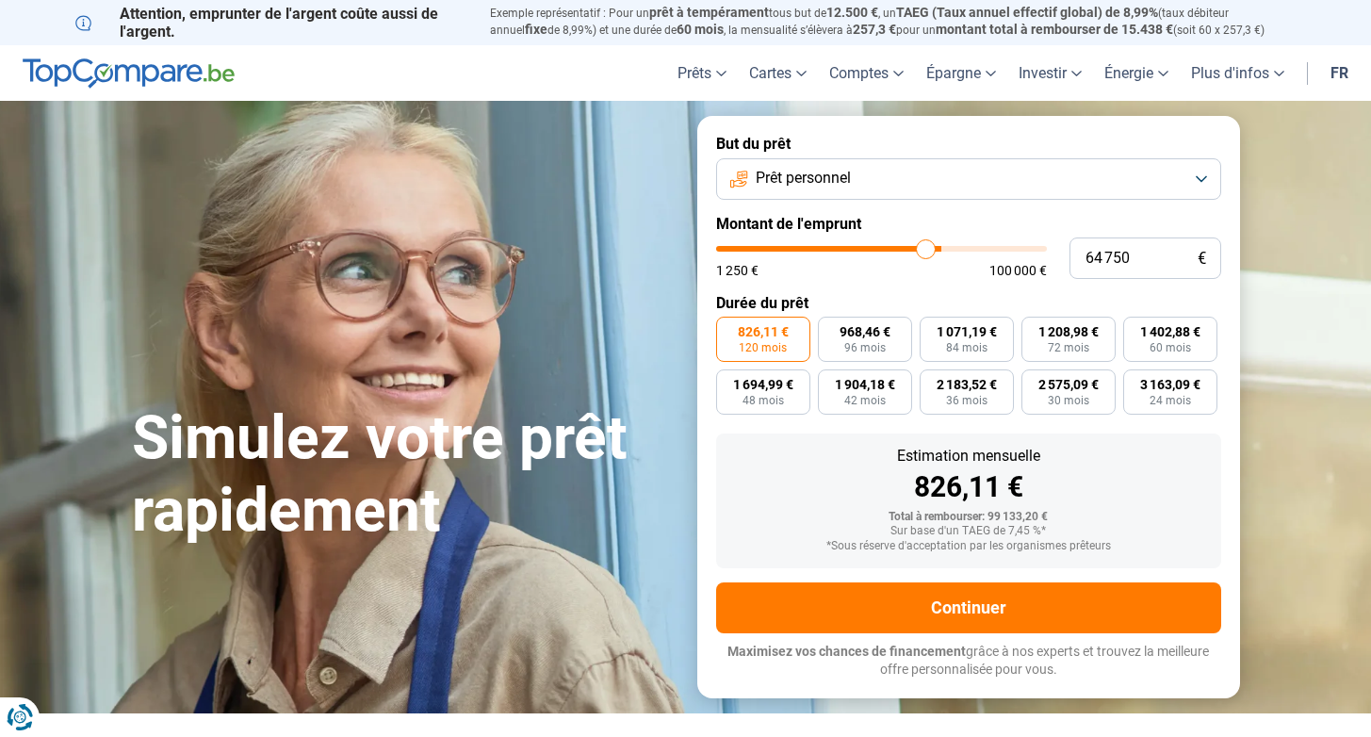
type input "63750"
type input "62 750"
type input "62750"
type input "61 750"
type input "61750"
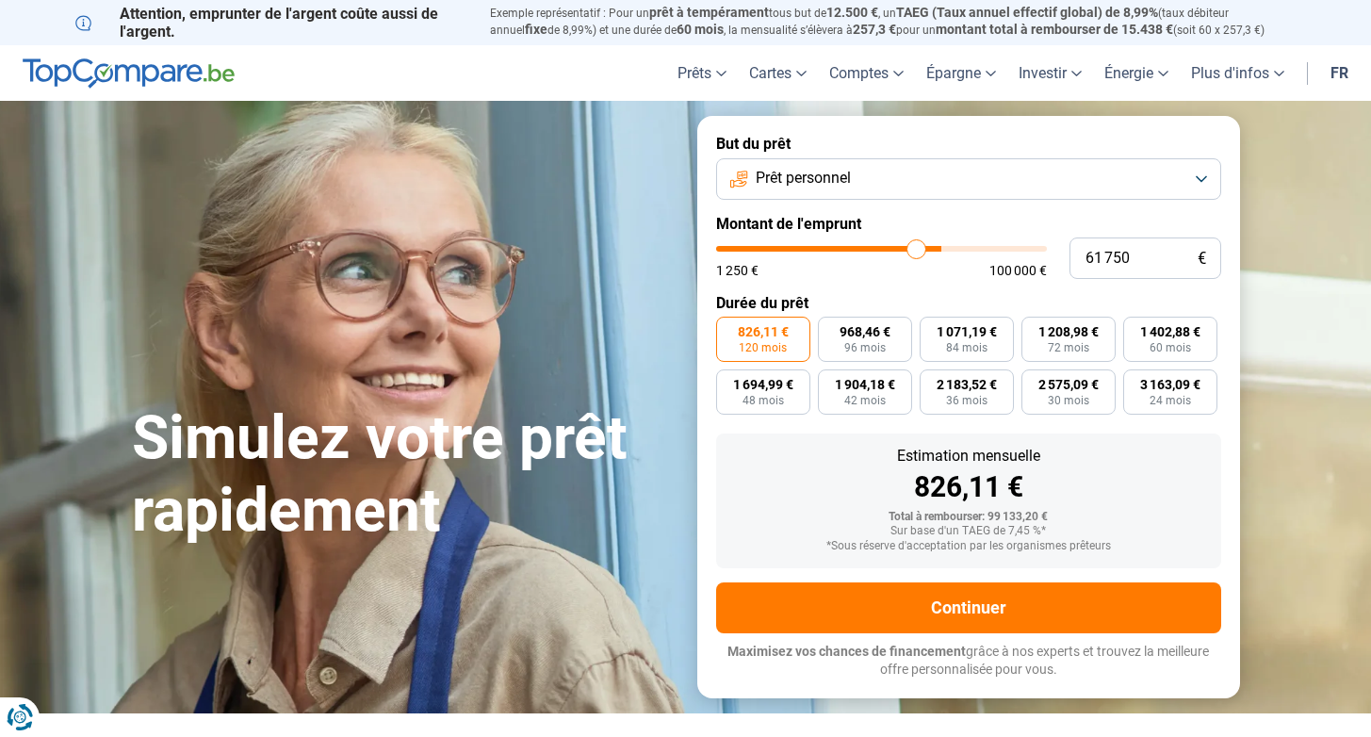
type input "61 000"
type input "61000"
type input "60 500"
type input "60500"
type input "60 250"
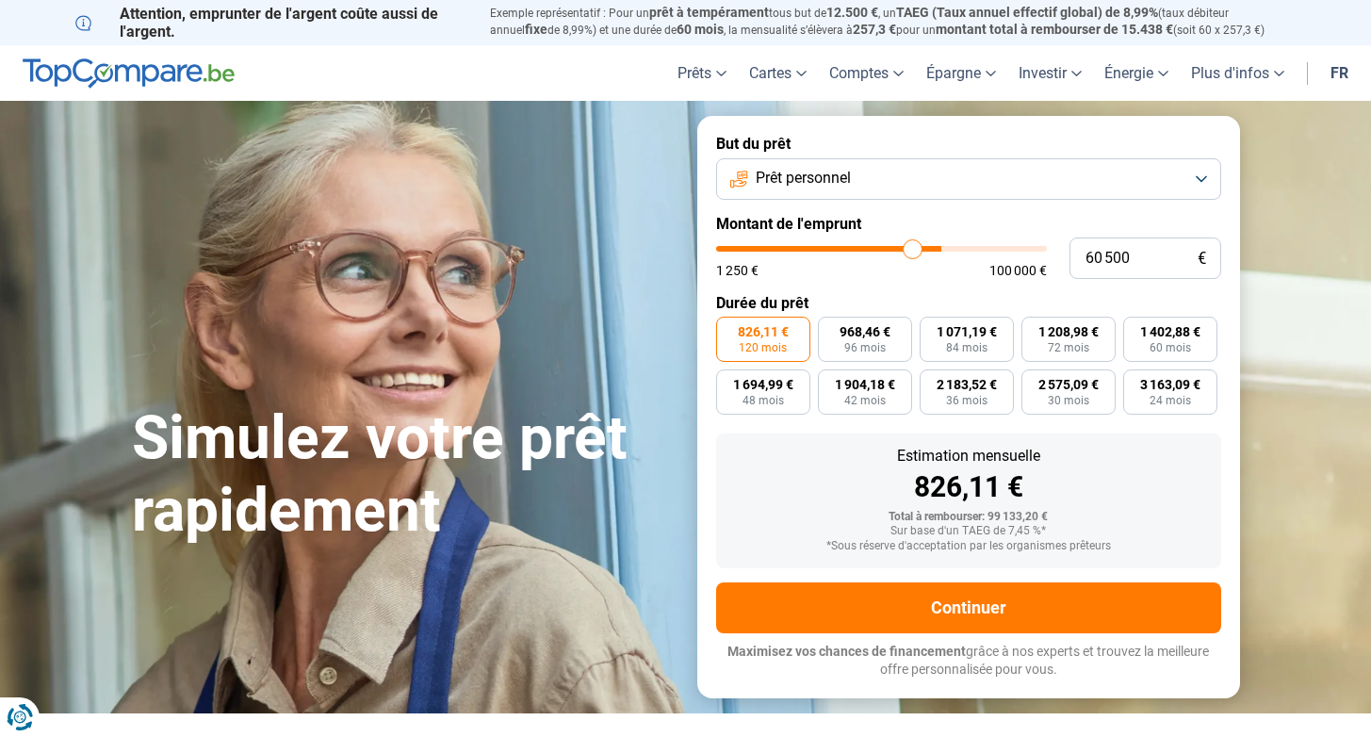
type input "60250"
type input "60 000"
drag, startPoint x: 947, startPoint y: 238, endPoint x: 910, endPoint y: 250, distance: 38.4
type input "60000"
click at [910, 250] on input "range" at bounding box center [881, 249] width 331 height 6
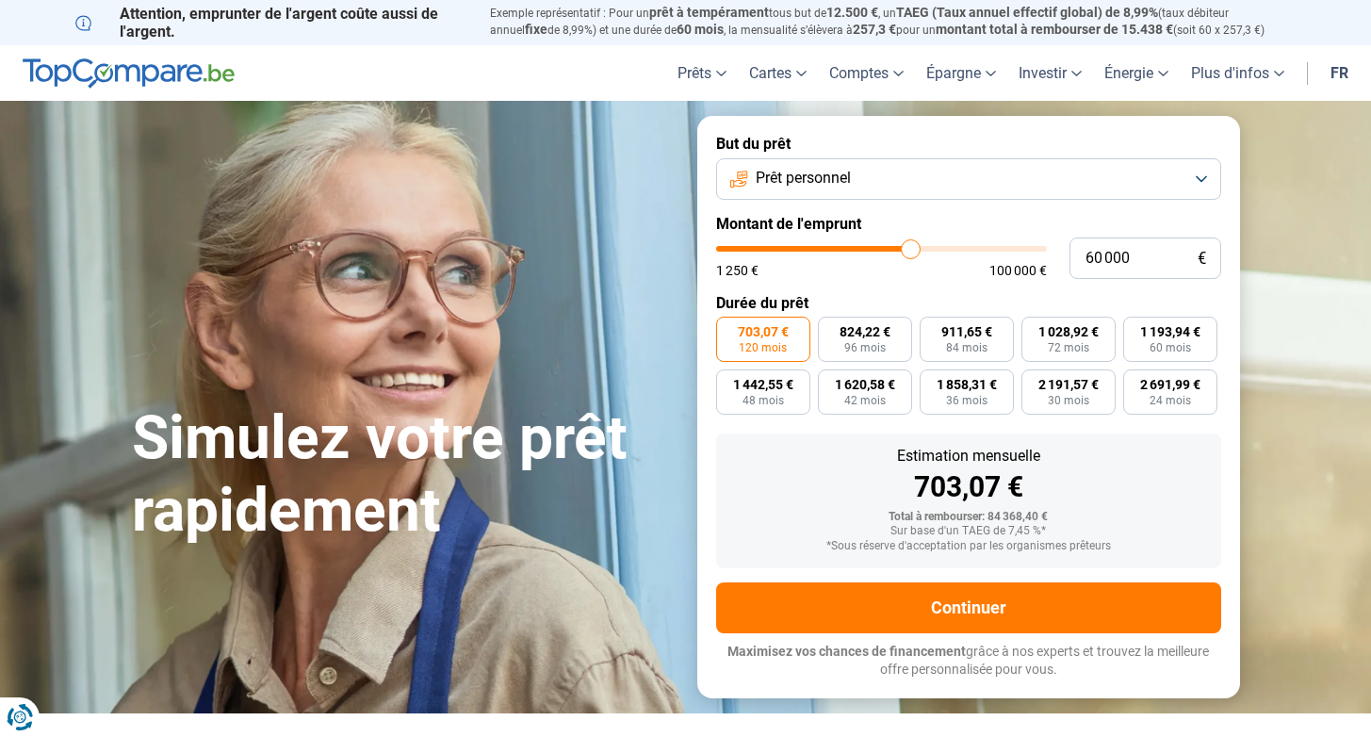
type input "59 750"
type input "59750"
type input "59 250"
type input "59250"
type input "58 250"
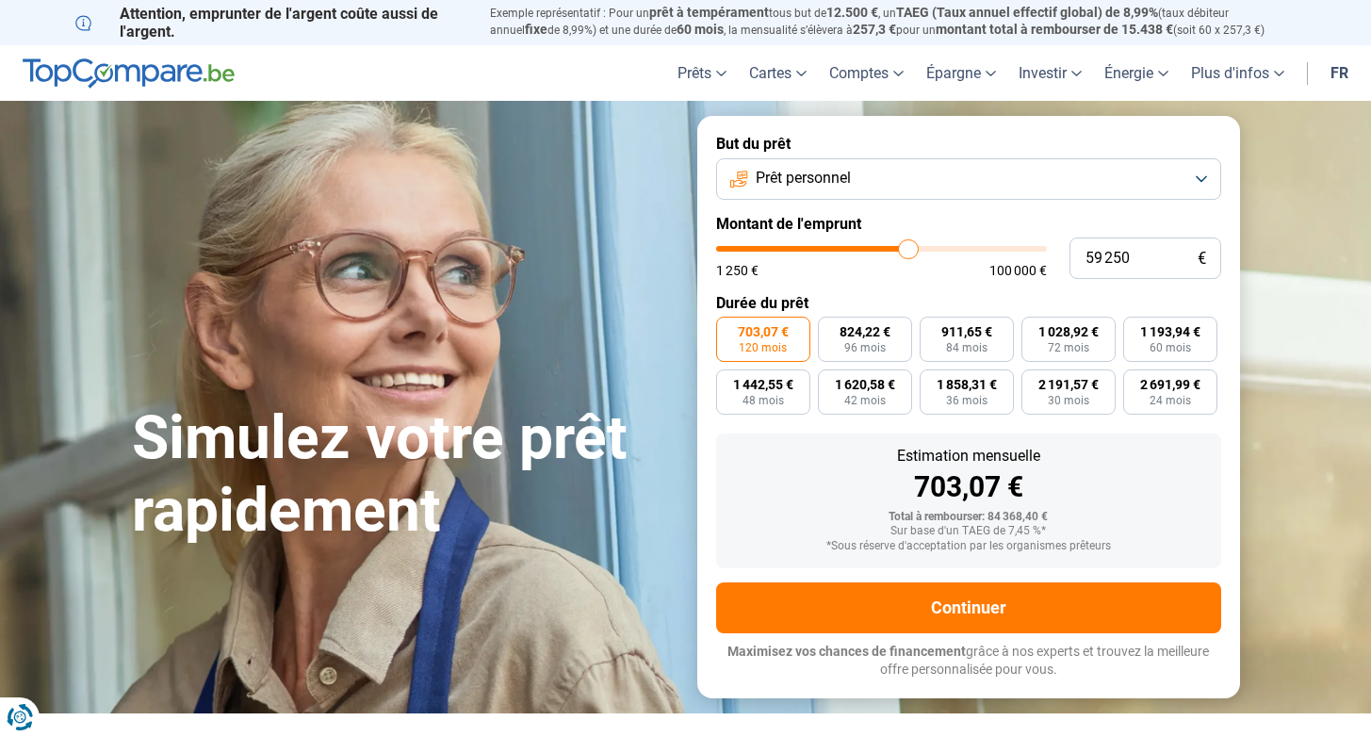
type input "58250"
type input "57 000"
type input "57000"
type input "55 750"
type input "55750"
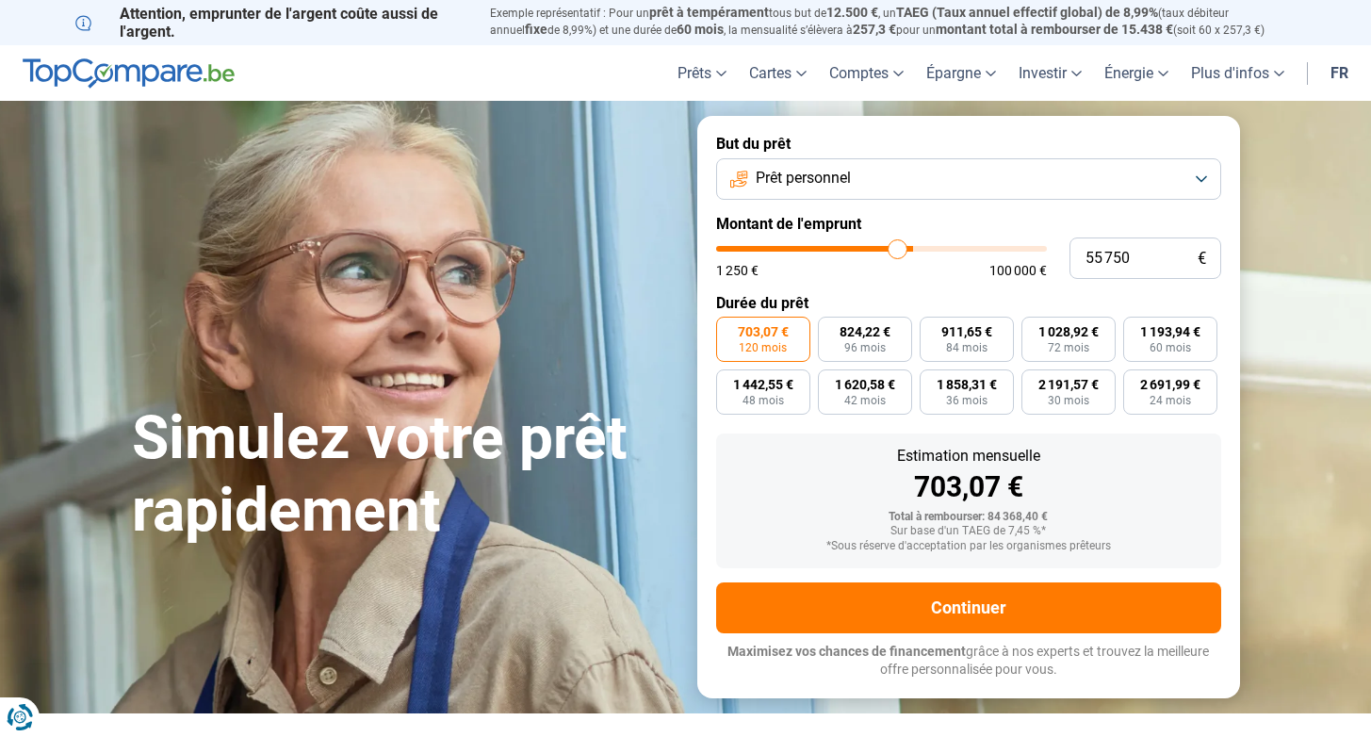
type input "54 250"
type input "54250"
type input "52 750"
type input "52750"
type input "51 500"
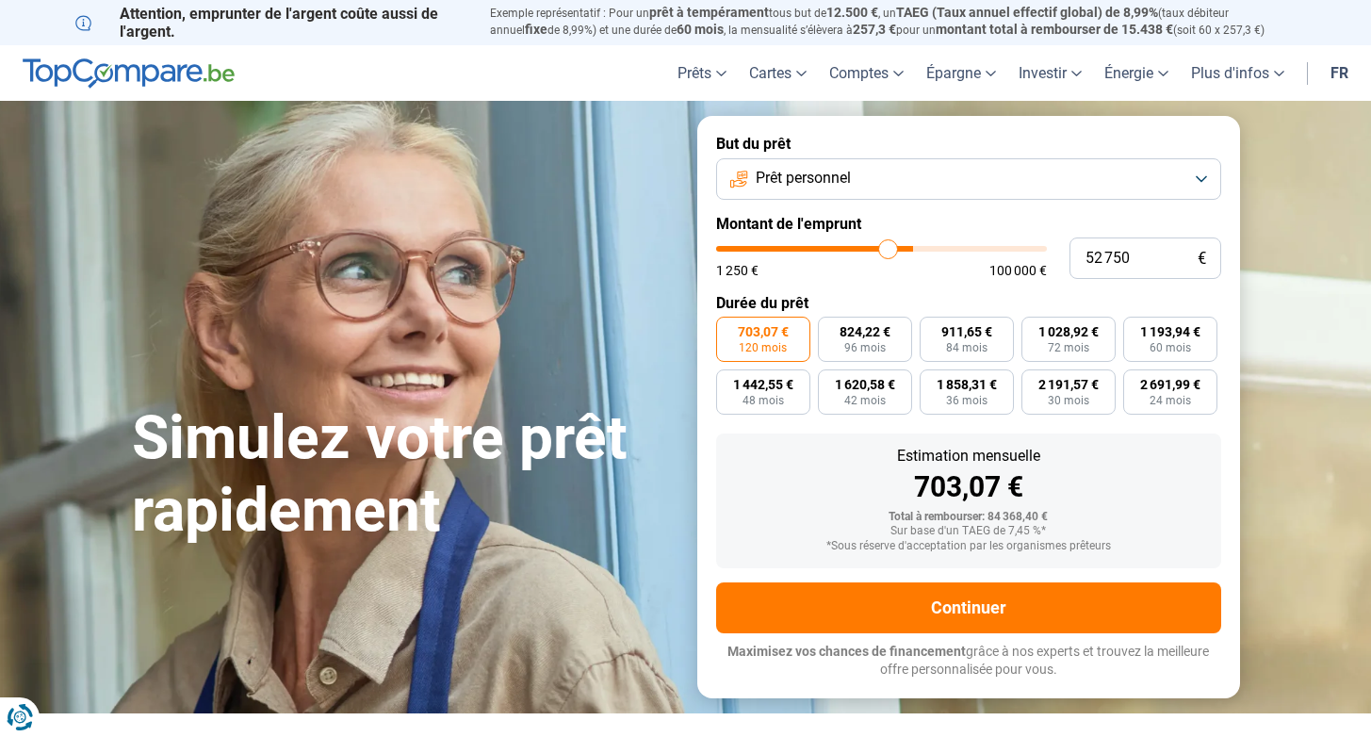
type input "51500"
type input "50 250"
type input "50250"
type input "49 000"
type input "49000"
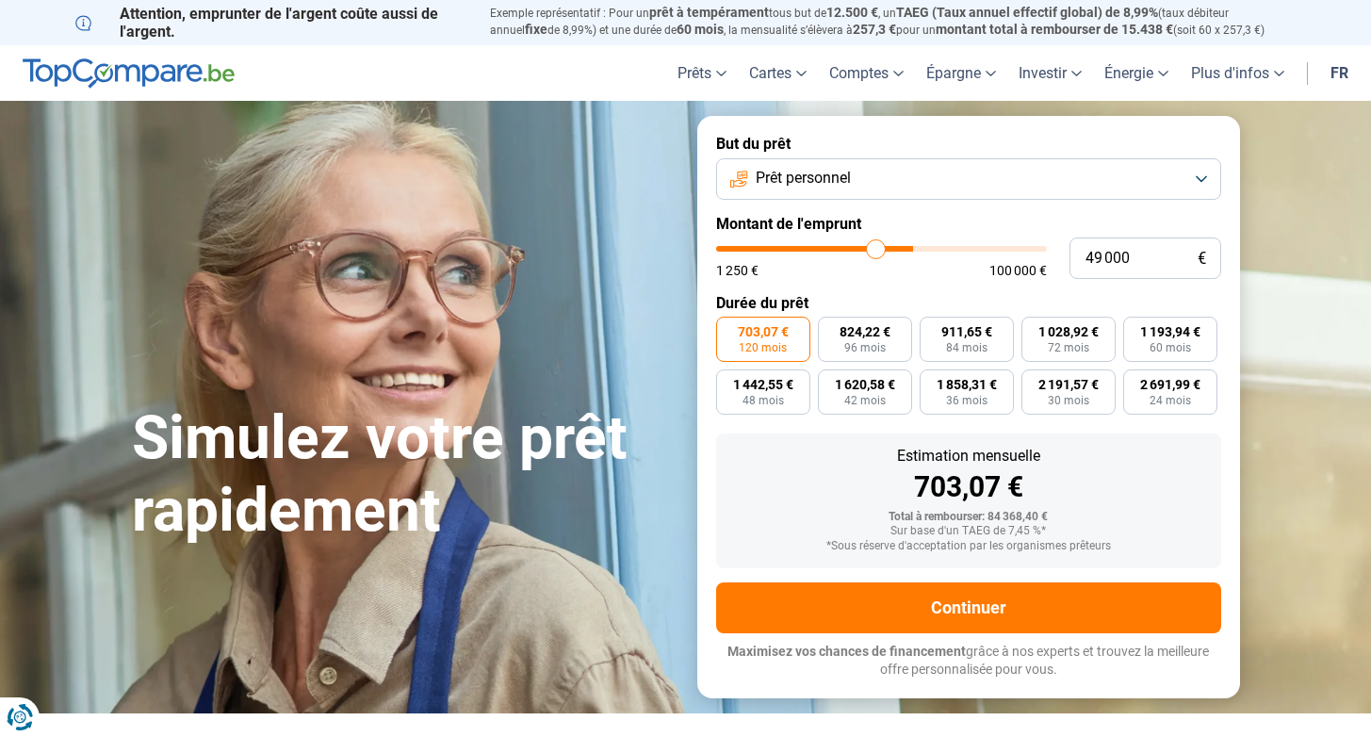
type input "47 500"
drag, startPoint x: 910, startPoint y: 250, endPoint x: 860, endPoint y: 252, distance: 50.0
click at [860, 252] on input "range" at bounding box center [881, 249] width 331 height 6
drag, startPoint x: 860, startPoint y: 252, endPoint x: 837, endPoint y: 255, distance: 23.7
click at [837, 252] on input "range" at bounding box center [881, 249] width 331 height 6
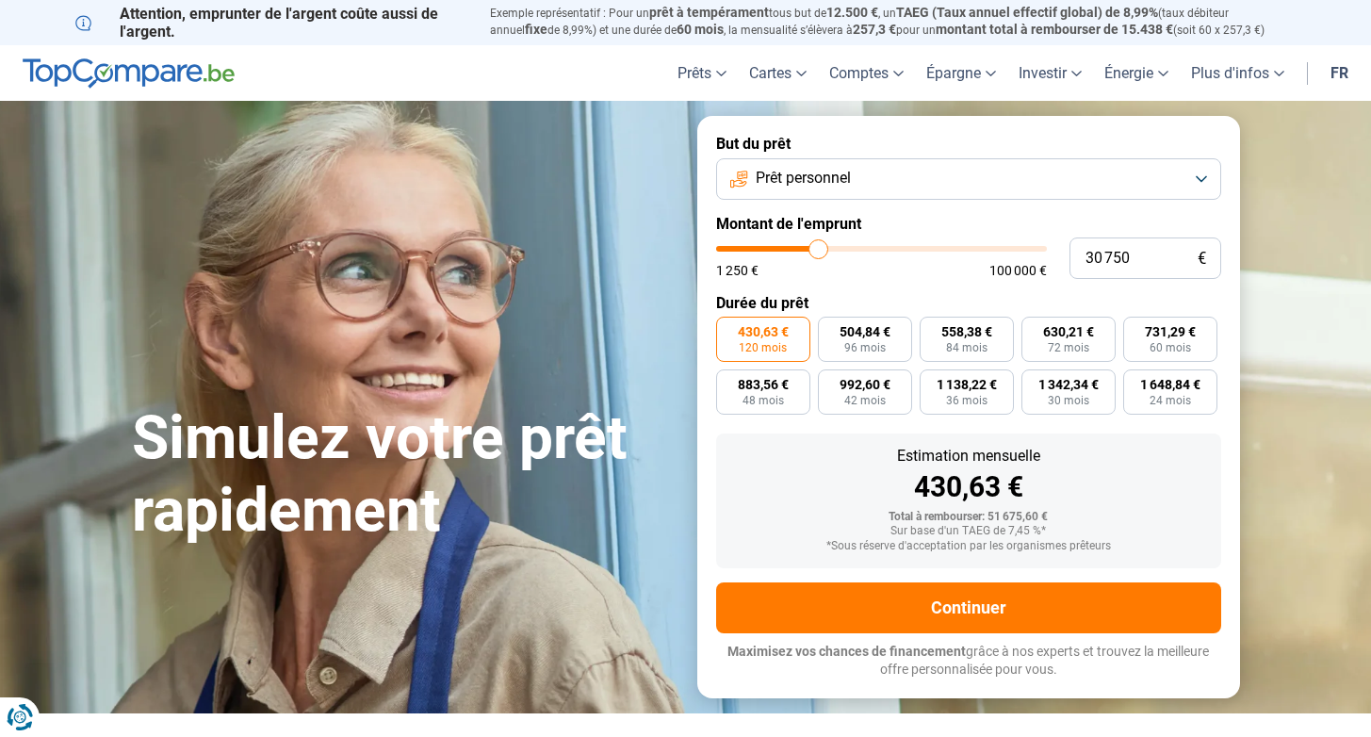
drag, startPoint x: 837, startPoint y: 255, endPoint x: 818, endPoint y: 254, distance: 18.9
click at [818, 252] on input "range" at bounding box center [881, 249] width 331 height 6
drag, startPoint x: 818, startPoint y: 254, endPoint x: 792, endPoint y: 253, distance: 25.5
click at [792, 252] on input "range" at bounding box center [881, 249] width 331 height 6
click at [786, 252] on input "range" at bounding box center [881, 249] width 331 height 6
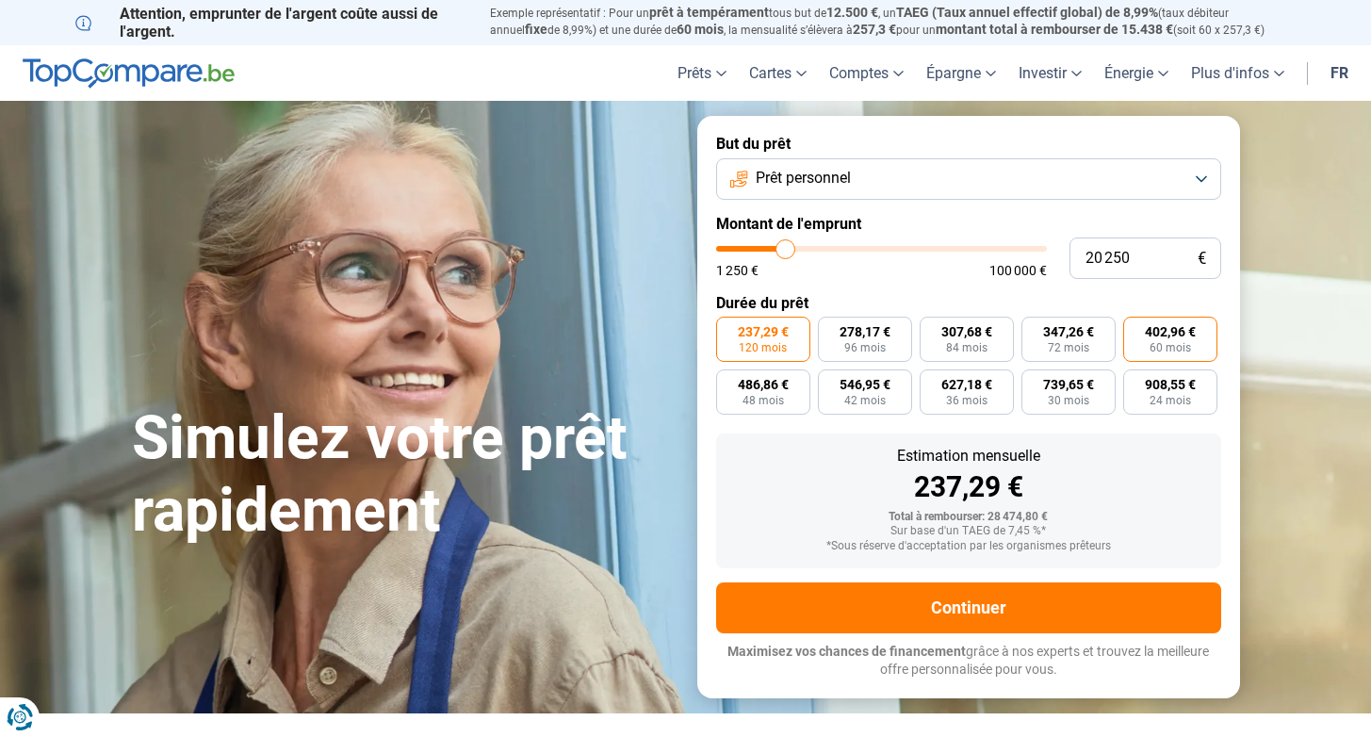
click at [1170, 334] on span "402,96 €" at bounding box center [1170, 331] width 51 height 13
click at [1135, 329] on input "402,96 € 60 mois" at bounding box center [1129, 323] width 12 height 12
click at [309, 136] on div "Simulez votre prêt rapidement But du prêt Prêt personnel Montant de l'emprunt 2…" at bounding box center [686, 406] width 1130 height 581
